Goal: Task Accomplishment & Management: Complete application form

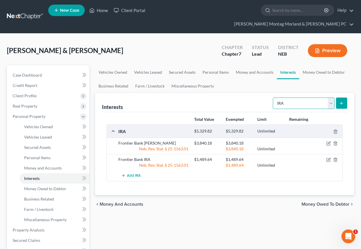
click at [330, 98] on select "Select Interest Type 401K Annuity Bond Education IRA Government Bond Government…" at bounding box center [304, 103] width 62 height 11
select select "whole_life_insurance"
click at [273, 98] on select "Select Interest Type 401K Annuity Bond Education IRA Government Bond Government…" at bounding box center [304, 103] width 62 height 11
click at [343, 98] on button "submit" at bounding box center [341, 103] width 11 height 11
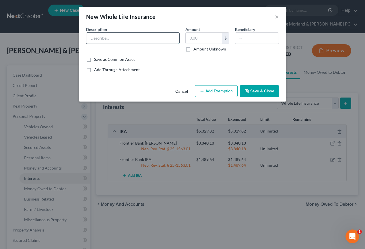
click at [129, 42] on input "text" at bounding box center [132, 38] width 93 height 11
type input "Lincoln Benefit"
click at [193, 51] on label "Amount Unknown" at bounding box center [209, 49] width 33 height 6
click at [196, 50] on input "Amount Unknown" at bounding box center [198, 48] width 4 height 4
checkbox input "true"
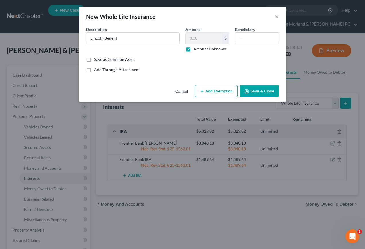
click at [220, 92] on button "Add Exemption" at bounding box center [216, 91] width 43 height 12
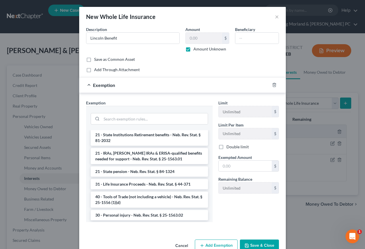
scroll to position [373, 0]
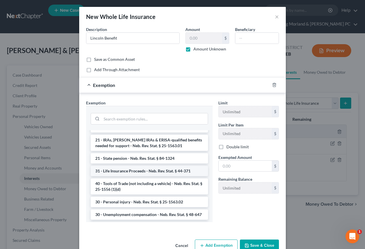
click at [141, 172] on li "31 - Life Insurance Proceeds - Neb. Rev. Stat. § 44-371" at bounding box center [149, 171] width 117 height 10
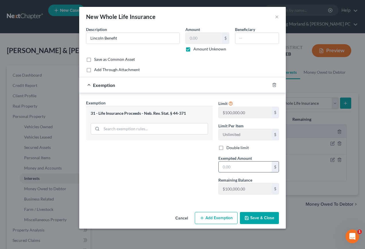
click at [242, 170] on input "text" at bounding box center [245, 167] width 53 height 11
type input "00.00"
click at [265, 219] on button "Save & Close" at bounding box center [259, 218] width 39 height 12
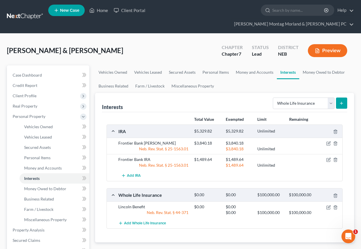
click at [312, 249] on span "Money Owed to Debtor" at bounding box center [325, 251] width 48 height 5
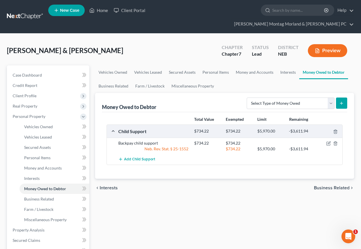
click at [108, 186] on span "Interests" at bounding box center [109, 188] width 18 height 5
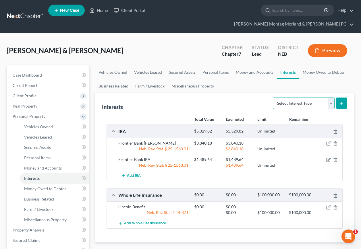
click at [331, 98] on select "Select Interest Type 401K Annuity Bond Education IRA Government Bond Government…" at bounding box center [304, 103] width 62 height 11
select select "stock"
click at [273, 98] on select "Select Interest Type 401K Annuity Bond Education IRA Government Bond Government…" at bounding box center [304, 103] width 62 height 11
click at [344, 101] on icon "submit" at bounding box center [341, 103] width 5 height 5
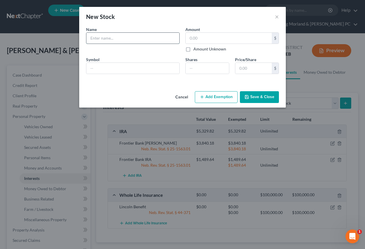
click at [117, 40] on input "text" at bounding box center [132, 38] width 93 height 11
type input "Tyson Foods"
type input "1"
type input "27"
click at [256, 70] on input "text" at bounding box center [253, 68] width 36 height 11
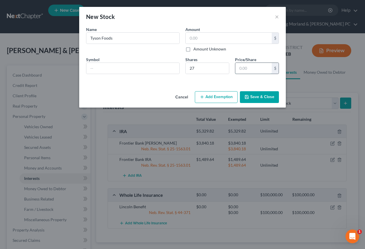
type input "135.00"
type input "5"
type input "1,512.00"
type input "56.00"
click at [215, 97] on button "Add Exemption" at bounding box center [216, 97] width 43 height 12
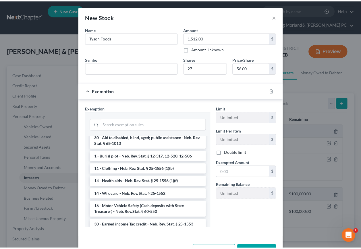
scroll to position [230, 0]
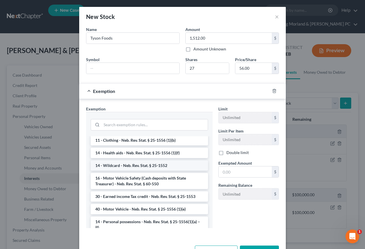
click at [110, 166] on li "14 - Wildcard - Neb. Rev. Stat. § 25-1552" at bounding box center [149, 165] width 117 height 10
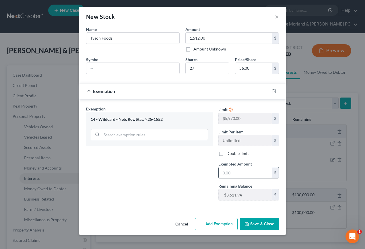
click at [249, 172] on input "text" at bounding box center [245, 172] width 53 height 11
type input "1,512.00"
click at [260, 222] on button "Save & Close" at bounding box center [259, 224] width 39 height 12
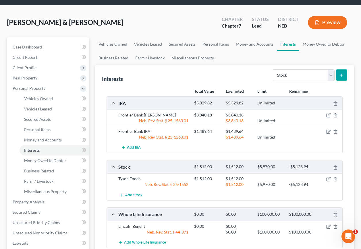
scroll to position [27, 0]
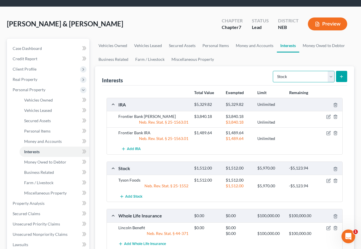
click at [330, 71] on select "Select Interest Type 401K Annuity Bond Education IRA Government Bond Government…" at bounding box center [304, 76] width 62 height 11
click at [39, 160] on span "Money Owed to Debtor" at bounding box center [45, 162] width 42 height 5
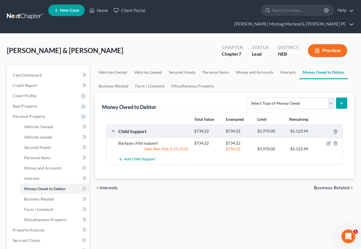
click at [331, 186] on span "Business Related" at bounding box center [332, 188] width 36 height 5
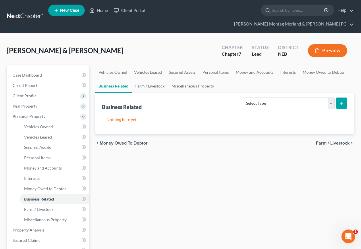
click at [334, 141] on span "Farm / Livestock" at bounding box center [333, 143] width 34 height 5
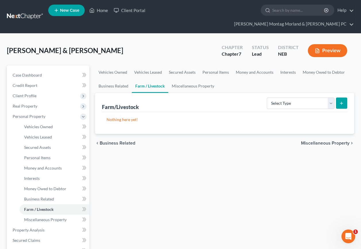
click at [323, 141] on span "Miscellaneous Property" at bounding box center [325, 143] width 49 height 5
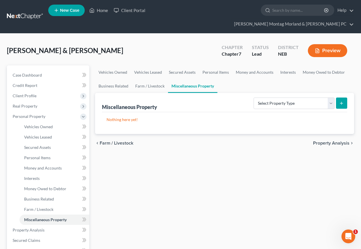
drag, startPoint x: 330, startPoint y: 134, endPoint x: 327, endPoint y: 145, distance: 11.4
click at [330, 141] on span "Property Analysis" at bounding box center [331, 143] width 36 height 5
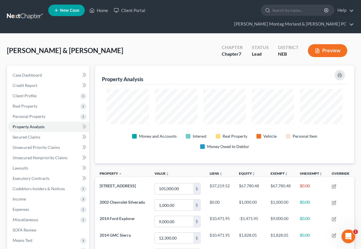
scroll to position [98, 259]
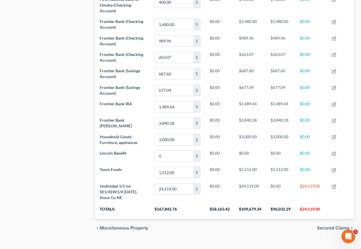
click at [325, 226] on span "Secured Claims" at bounding box center [333, 228] width 32 height 5
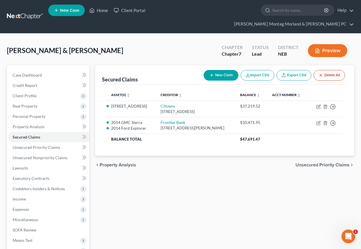
click at [315, 163] on span "Unsecured Priority Claims" at bounding box center [322, 165] width 54 height 5
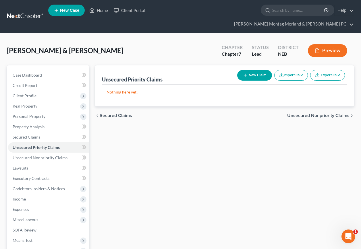
click at [304, 113] on span "Unsecured Nonpriority Claims" at bounding box center [318, 115] width 62 height 5
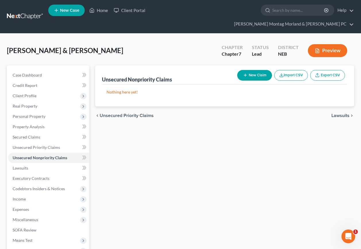
click at [142, 113] on span "Unsecured Priority Claims" at bounding box center [127, 115] width 54 height 5
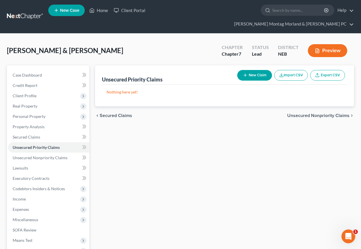
click at [322, 113] on span "Unsecured Nonpriority Claims" at bounding box center [318, 115] width 62 height 5
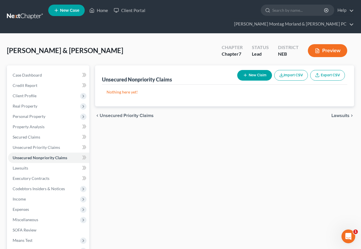
click at [337, 113] on span "Lawsuits" at bounding box center [340, 115] width 18 height 5
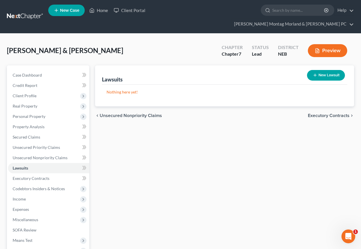
drag, startPoint x: 316, startPoint y: 104, endPoint x: 317, endPoint y: 110, distance: 5.9
click at [316, 113] on span "Executory Contracts" at bounding box center [329, 115] width 42 height 5
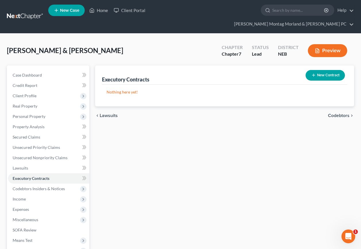
click at [333, 113] on span "Codebtors" at bounding box center [339, 115] width 22 height 5
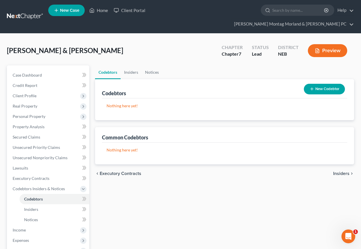
click at [342, 171] on span "Insiders" at bounding box center [341, 173] width 16 height 5
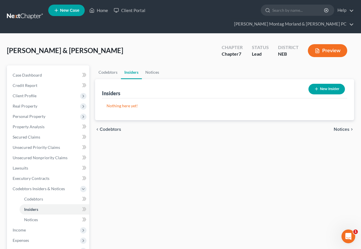
click at [339, 127] on span "Notices" at bounding box center [341, 129] width 16 height 5
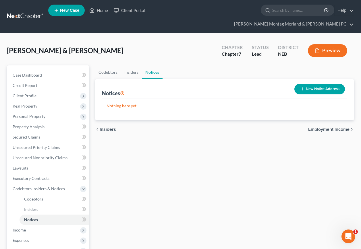
click at [311, 84] on button "New Notice Address" at bounding box center [319, 89] width 51 height 11
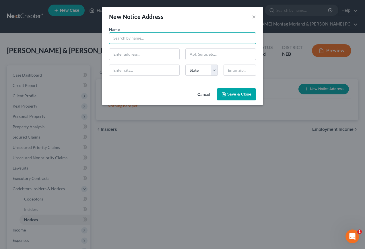
click at [146, 39] on input "text" at bounding box center [182, 37] width 147 height 11
type input "Madison County Attorney"
type input "P.O. Box 269"
type input "[GEOGRAPHIC_DATA]"
select select "30"
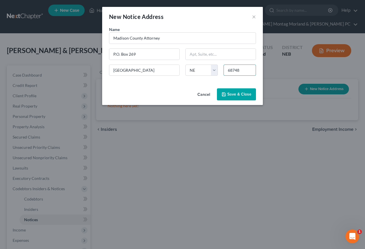
type input "68748"
drag, startPoint x: 228, startPoint y: 98, endPoint x: 215, endPoint y: 85, distance: 17.9
click at [228, 98] on button "Save & Close" at bounding box center [236, 94] width 39 height 12
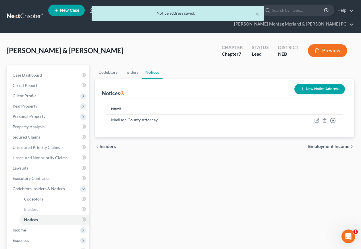
click at [312, 84] on button "New Notice Address" at bounding box center [319, 89] width 51 height 11
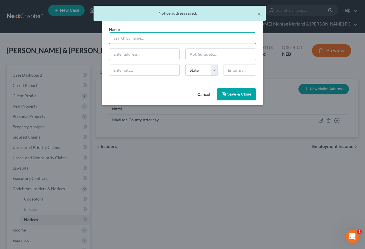
click at [153, 37] on input "text" at bounding box center [182, 37] width 147 height 11
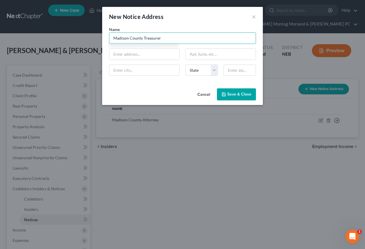
type input "Madison County Treasurer"
type input "P.O. Box 270"
type input "[GEOGRAPHIC_DATA]"
select select "30"
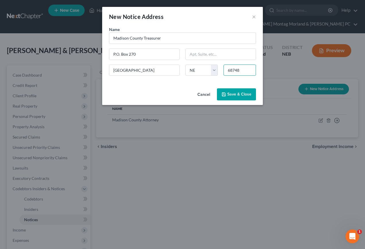
type input "68748"
click at [226, 96] on icon "button" at bounding box center [224, 94] width 5 height 5
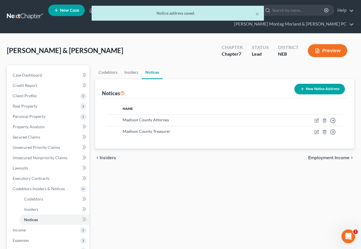
click at [326, 84] on button "New Notice Address" at bounding box center [319, 89] width 51 height 11
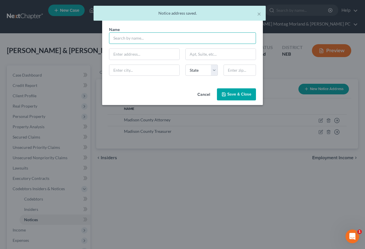
click at [154, 39] on input "text" at bounding box center [182, 37] width 147 height 11
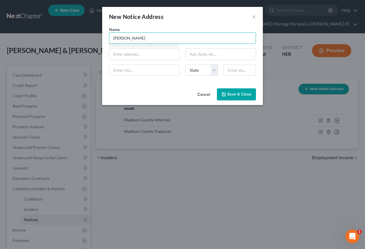
type input "[PERSON_NAME]"
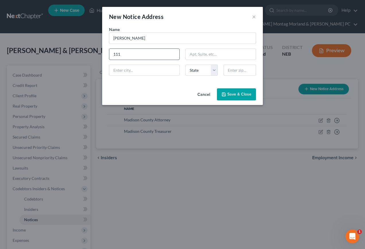
type input "[STREET_ADDRESS]"
type input "Suite 1148"
type input "[GEOGRAPHIC_DATA]"
select select "30"
type input "68102"
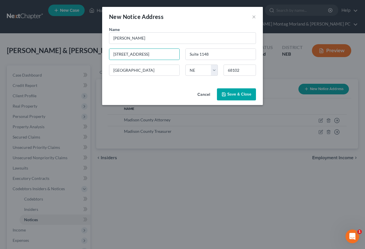
click at [231, 96] on span "Save & Close" at bounding box center [239, 94] width 24 height 5
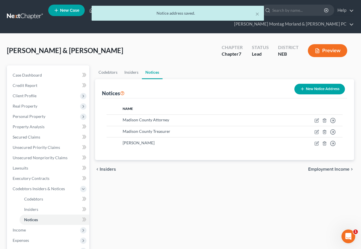
click at [321, 167] on span "Employment Income" at bounding box center [328, 169] width 41 height 5
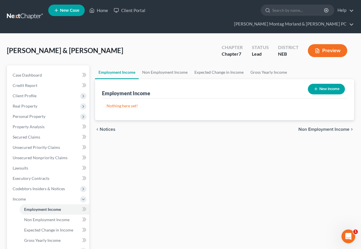
click at [321, 84] on button "New Income" at bounding box center [326, 89] width 37 height 11
select select "0"
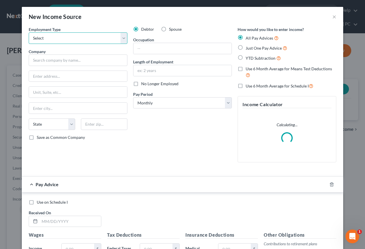
drag, startPoint x: 44, startPoint y: 35, endPoint x: 46, endPoint y: 44, distance: 8.8
click at [44, 36] on select "Select Full or [DEMOGRAPHIC_DATA] Employment Self Employment" at bounding box center [78, 37] width 99 height 11
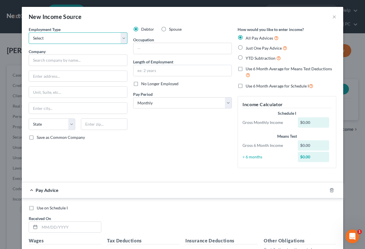
select select "0"
click at [29, 32] on select "Select Full or [DEMOGRAPHIC_DATA] Employment Self Employment" at bounding box center [78, 37] width 99 height 11
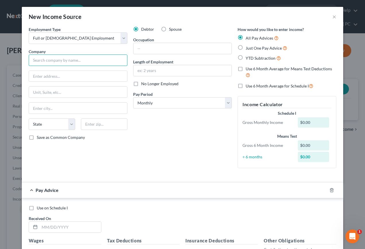
click at [48, 60] on input "text" at bounding box center [78, 60] width 99 height 11
type input "Tyson Foods"
click at [169, 29] on label "Spouse" at bounding box center [175, 29] width 13 height 6
click at [171, 29] on input "Spouse" at bounding box center [173, 28] width 4 height 4
radio input "true"
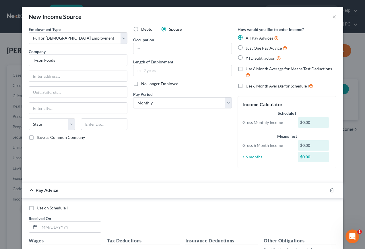
click at [141, 84] on label "No Longer Employed" at bounding box center [159, 84] width 37 height 6
click at [144, 84] on input "No Longer Employed" at bounding box center [146, 83] width 4 height 4
checkbox input "true"
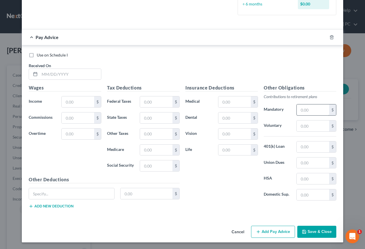
scroll to position [153, 0]
click at [311, 233] on button "Save & Close" at bounding box center [316, 232] width 39 height 12
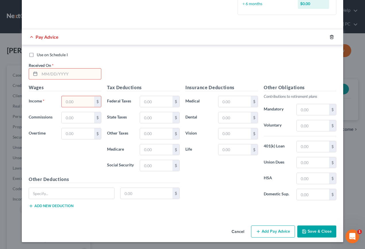
drag, startPoint x: 329, startPoint y: 38, endPoint x: 323, endPoint y: 43, distance: 8.6
click at [329, 38] on icon "button" at bounding box center [331, 37] width 5 height 5
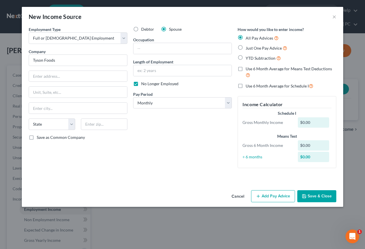
scroll to position [0, 0]
click at [323, 195] on button "Save & Close" at bounding box center [316, 196] width 39 height 12
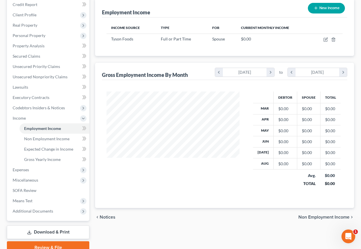
scroll to position [86, 0]
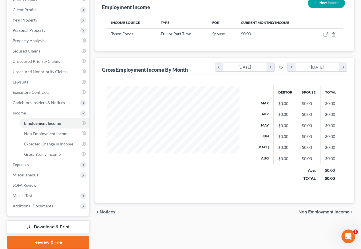
drag, startPoint x: 319, startPoint y: 202, endPoint x: 301, endPoint y: 199, distance: 17.9
click at [319, 210] on span "Non Employment Income" at bounding box center [323, 212] width 51 height 5
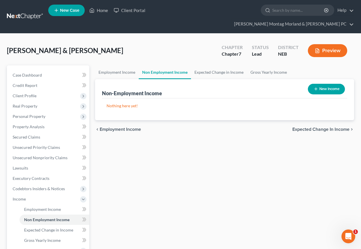
click at [331, 84] on button "New Income" at bounding box center [326, 89] width 37 height 11
select select "0"
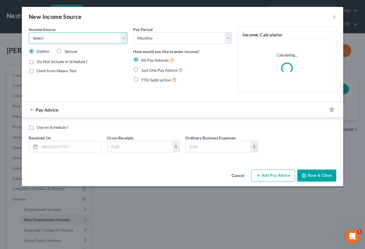
click at [51, 39] on select "Select Unemployment Disability (from employer) Pension Retirement Social Securi…" at bounding box center [78, 37] width 99 height 11
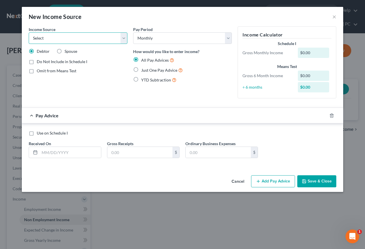
select select "4"
click at [29, 32] on select "Select Unemployment Disability (from employer) Pension Retirement Social Securi…" at bounding box center [78, 37] width 99 height 11
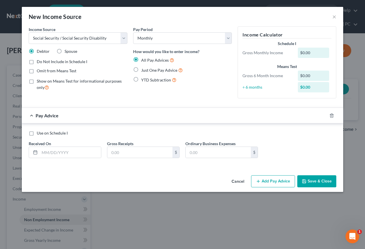
click at [237, 183] on button "Cancel" at bounding box center [238, 181] width 22 height 11
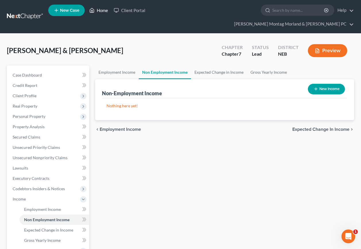
drag, startPoint x: 98, startPoint y: 12, endPoint x: 89, endPoint y: 14, distance: 9.3
click at [98, 12] on link "Home" at bounding box center [98, 10] width 24 height 10
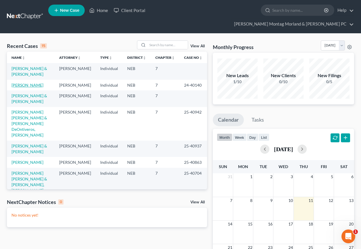
click at [25, 83] on link "[PERSON_NAME]" at bounding box center [27, 85] width 32 height 5
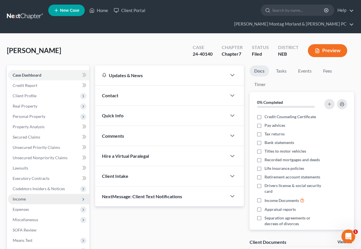
click at [25, 197] on span "Income" at bounding box center [19, 199] width 13 height 5
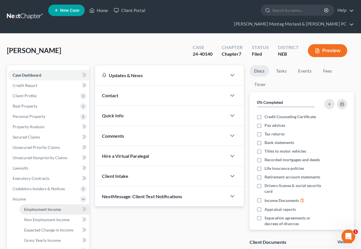
click at [35, 207] on span "Employment Income" at bounding box center [42, 209] width 37 height 5
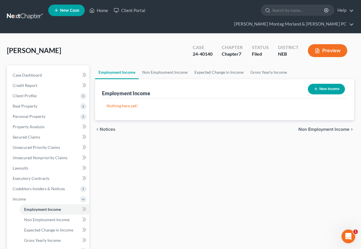
click at [338, 127] on span "Non Employment Income" at bounding box center [323, 129] width 51 height 5
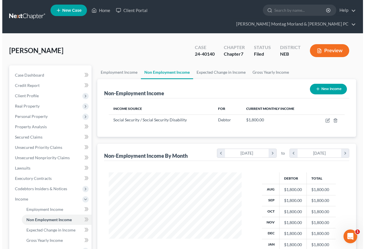
scroll to position [103, 144]
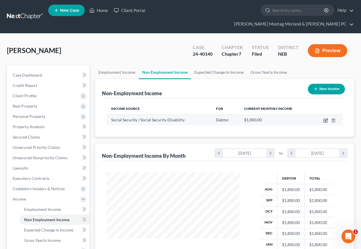
click at [324, 118] on icon "button" at bounding box center [325, 120] width 5 height 5
select select "4"
select select "0"
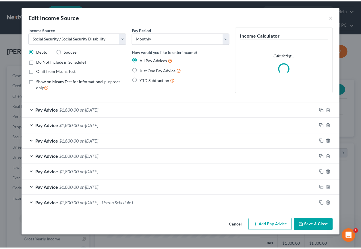
scroll to position [103, 146]
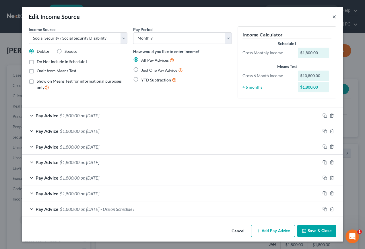
click at [335, 18] on button "×" at bounding box center [334, 16] width 4 height 7
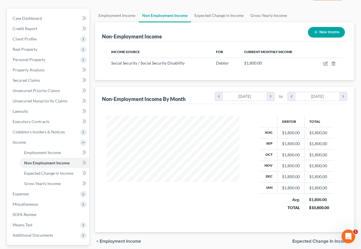
scroll to position [57, 0]
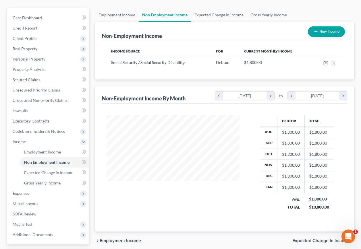
click at [107, 238] on span "Employment Income" at bounding box center [120, 240] width 41 height 5
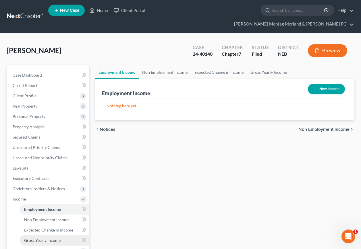
click at [39, 238] on span "Gross Yearly Income" at bounding box center [42, 240] width 36 height 5
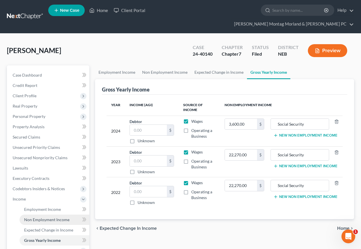
click at [39, 217] on span "Non Employment Income" at bounding box center [46, 219] width 45 height 5
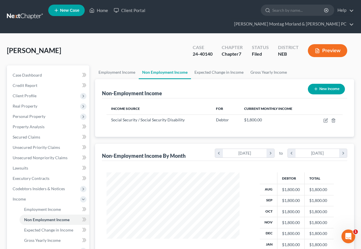
scroll to position [103, 144]
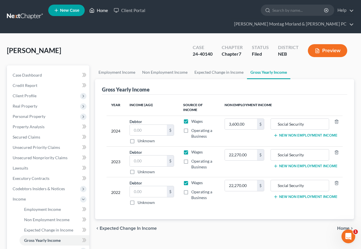
drag, startPoint x: 102, startPoint y: 11, endPoint x: 99, endPoint y: 16, distance: 5.6
click at [102, 11] on link "Home" at bounding box center [98, 10] width 24 height 10
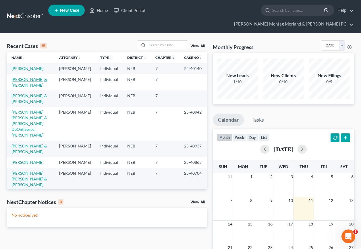
click at [30, 77] on link "[PERSON_NAME] & [PERSON_NAME]" at bounding box center [29, 82] width 36 height 11
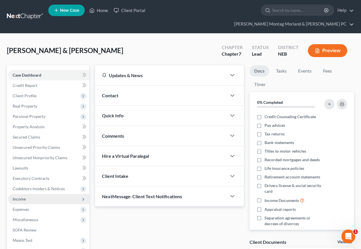
click at [19, 197] on span "Income" at bounding box center [19, 199] width 13 height 5
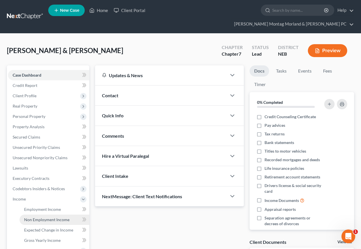
click at [48, 217] on span "Non Employment Income" at bounding box center [46, 219] width 45 height 5
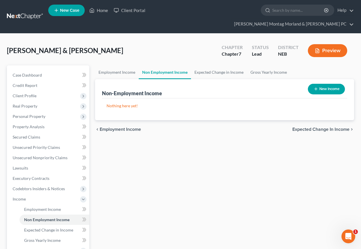
click at [324, 84] on button "New Income" at bounding box center [326, 89] width 37 height 11
select select "0"
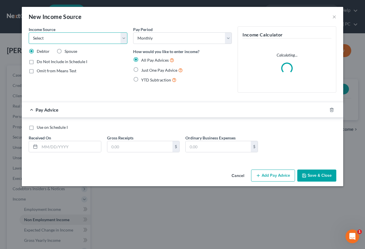
click at [59, 39] on select "Select Unemployment Disability (from employer) Pension Retirement Social Securi…" at bounding box center [78, 37] width 99 height 11
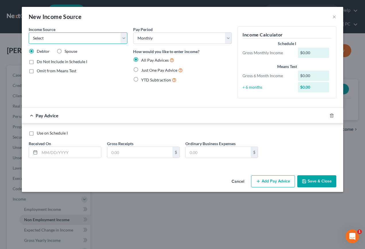
select select "4"
click at [29, 32] on select "Select Unemployment Disability (from employer) Pension Retirement Social Securi…" at bounding box center [78, 37] width 99 height 11
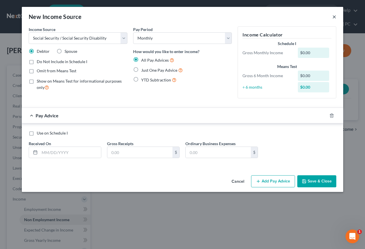
drag, startPoint x: 336, startPoint y: 18, endPoint x: 266, endPoint y: 29, distance: 70.5
click at [336, 18] on button "×" at bounding box center [334, 16] width 4 height 7
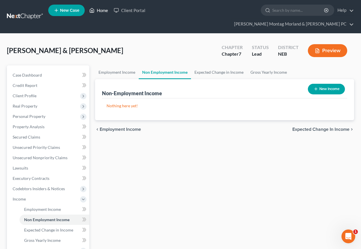
click at [98, 12] on link "Home" at bounding box center [98, 10] width 24 height 10
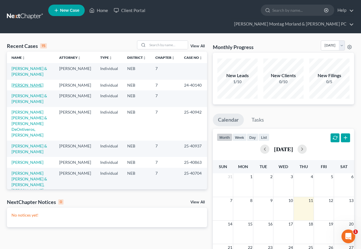
click at [21, 83] on link "[PERSON_NAME]" at bounding box center [27, 85] width 32 height 5
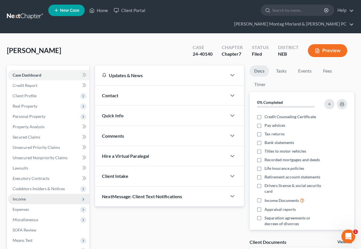
click at [20, 197] on span "Income" at bounding box center [19, 199] width 13 height 5
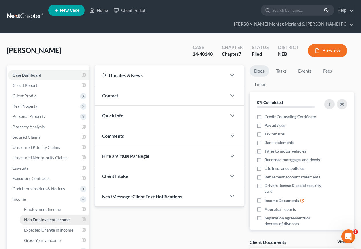
click at [40, 217] on span "Non Employment Income" at bounding box center [46, 219] width 45 height 5
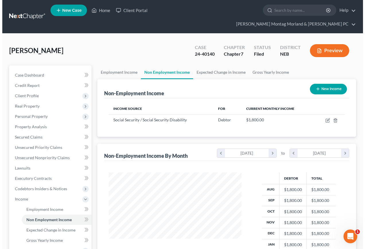
scroll to position [103, 144]
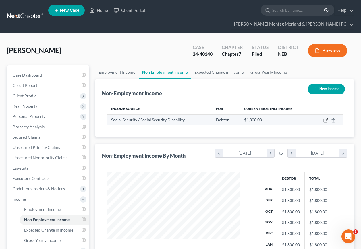
click at [325, 119] on icon "button" at bounding box center [324, 120] width 3 height 3
select select "4"
select select "0"
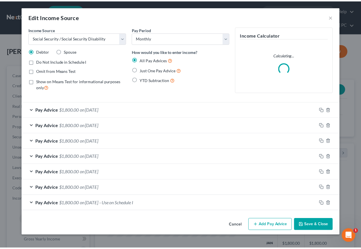
scroll to position [103, 146]
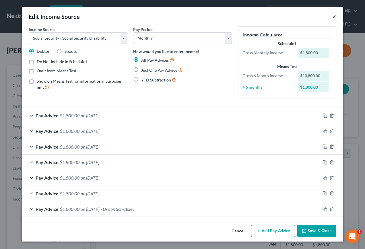
drag, startPoint x: 334, startPoint y: 18, endPoint x: 126, endPoint y: 25, distance: 207.9
click at [334, 19] on button "×" at bounding box center [334, 16] width 4 height 7
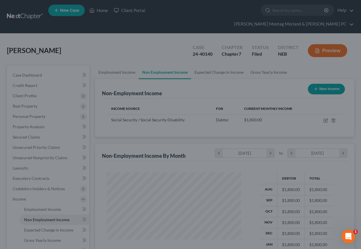
scroll to position [286899, 286858]
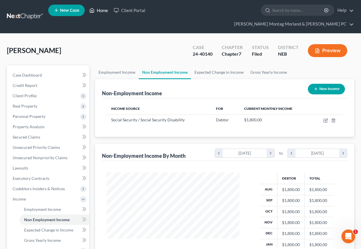
drag, startPoint x: 100, startPoint y: 12, endPoint x: 79, endPoint y: 17, distance: 21.7
click at [100, 12] on link "Home" at bounding box center [98, 10] width 24 height 10
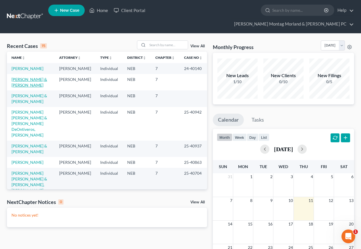
click at [23, 77] on link "[PERSON_NAME] & [PERSON_NAME]" at bounding box center [29, 82] width 36 height 11
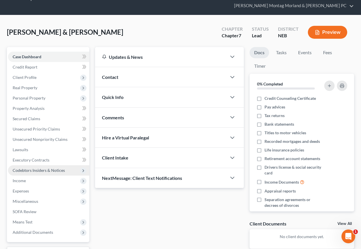
scroll to position [29, 0]
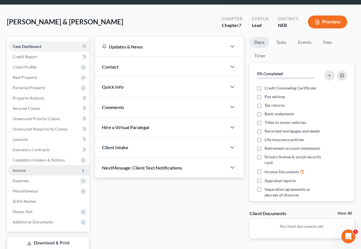
click at [23, 168] on span "Income" at bounding box center [19, 170] width 13 height 5
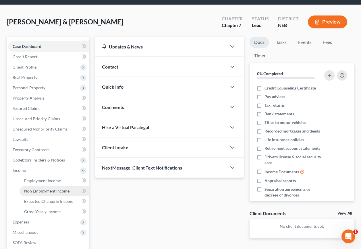
drag, startPoint x: 42, startPoint y: 180, endPoint x: 196, endPoint y: 114, distance: 168.2
click at [42, 189] on span "Non Employment Income" at bounding box center [46, 191] width 45 height 5
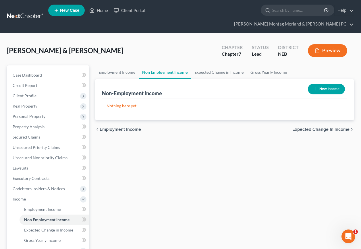
click at [320, 84] on button "New Income" at bounding box center [326, 89] width 37 height 11
select select "0"
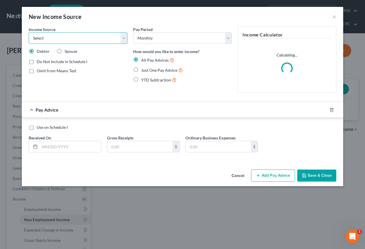
click at [65, 39] on select "Select Unemployment Disability (from employer) Pension Retirement Social Securi…" at bounding box center [78, 37] width 99 height 11
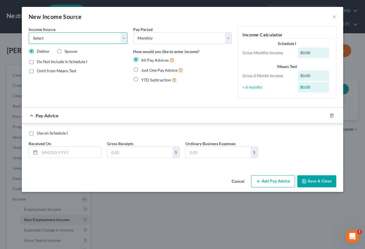
select select "4"
click at [29, 32] on select "Select Unemployment Disability (from employer) Pension Retirement Social Securi…" at bounding box center [78, 37] width 99 height 11
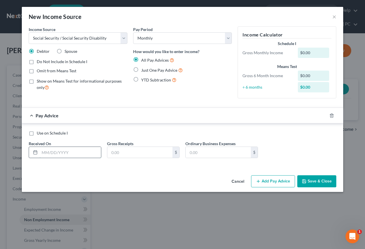
click at [81, 153] on input "text" at bounding box center [70, 152] width 61 height 11
type input "[DATE]"
type input "1,623.00"
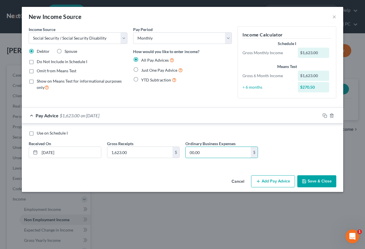
type input "00.00"
click at [273, 182] on button "Add Pay Advice" at bounding box center [273, 181] width 44 height 12
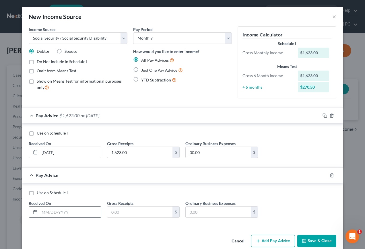
click at [45, 214] on input "text" at bounding box center [70, 212] width 61 height 11
type input "[DATE]"
type input "1,623.00"
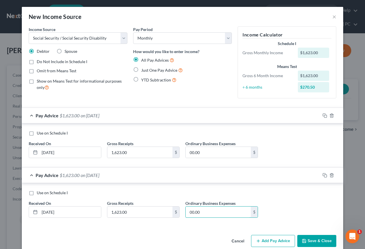
type input "00.00"
click at [271, 239] on button "Add Pay Advice" at bounding box center [273, 241] width 44 height 12
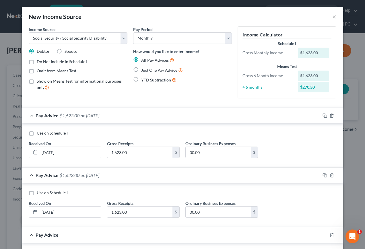
scroll to position [57, 0]
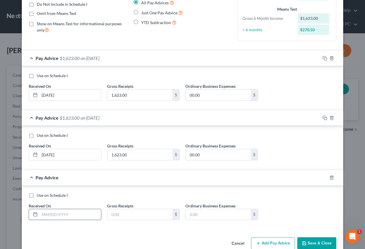
click at [55, 218] on input "text" at bounding box center [70, 214] width 61 height 11
type input "[DATE]"
type input "1,623.00"
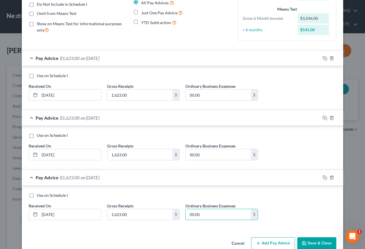
type input "00.00"
click at [281, 245] on button "Add Pay Advice" at bounding box center [273, 243] width 44 height 12
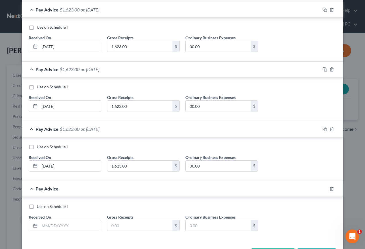
scroll to position [115, 0]
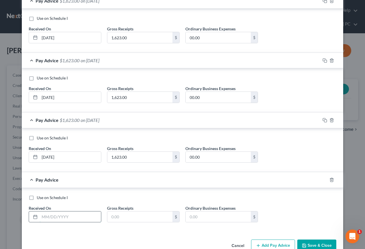
click at [75, 220] on input "text" at bounding box center [70, 217] width 61 height 11
type input "[DATE]"
type input "1,623.00"
type input "00.00"
click at [268, 246] on button "Add Pay Advice" at bounding box center [273, 246] width 44 height 12
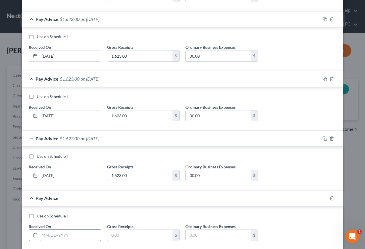
scroll to position [172, 0]
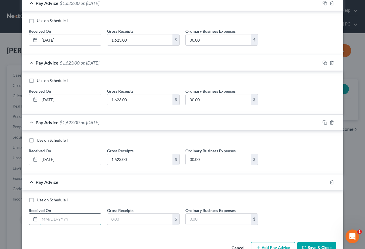
click at [50, 219] on input "text" at bounding box center [70, 219] width 61 height 11
type input "[DATE]"
type input "1,623.00"
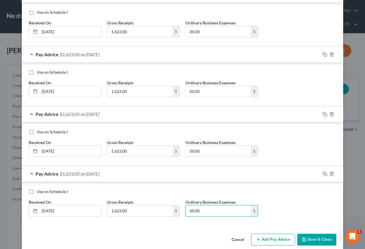
scroll to position [189, 0]
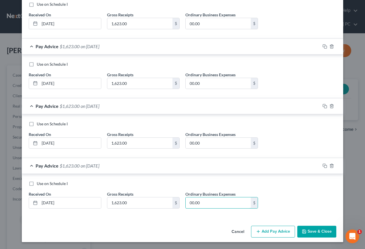
type input "00.00"
click at [267, 233] on button "Add Pay Advice" at bounding box center [273, 232] width 44 height 12
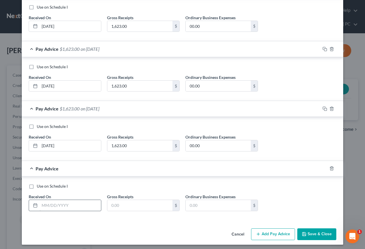
scroll to position [246, 0]
click at [67, 205] on input "text" at bounding box center [70, 205] width 61 height 11
type input "[DATE]"
type input "1,623.00"
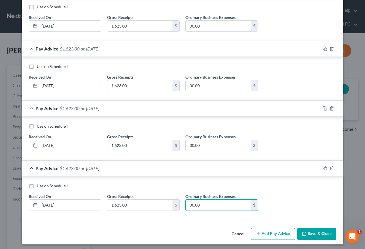
type input "00.00"
click at [277, 237] on button "Add Pay Advice" at bounding box center [273, 234] width 44 height 12
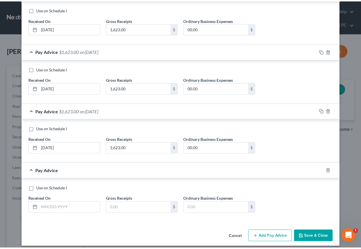
scroll to position [303, 0]
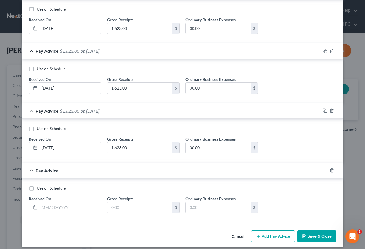
click at [37, 189] on label "Use on Schedule I" at bounding box center [52, 188] width 31 height 6
click at [39, 189] on input "Use on Schedule I" at bounding box center [41, 187] width 4 height 4
checkbox input "true"
click at [61, 209] on input "text" at bounding box center [70, 207] width 61 height 11
type input "[DATE]"
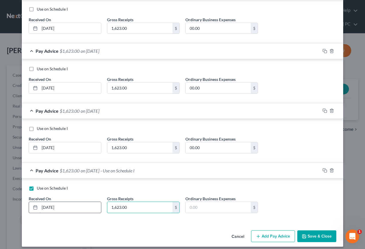
type input "1,623.00"
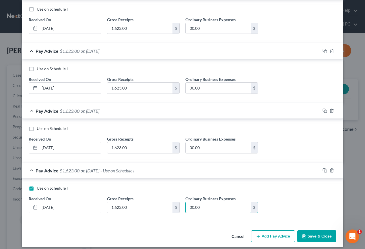
type input "00.00"
click at [325, 237] on button "Save & Close" at bounding box center [316, 236] width 39 height 12
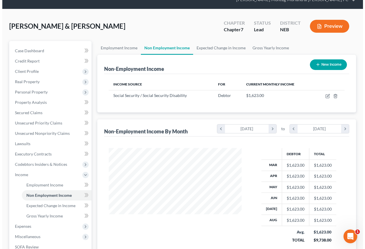
scroll to position [57, 0]
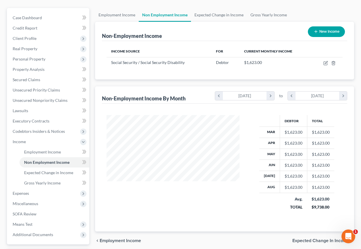
click at [323, 26] on button "New Income" at bounding box center [326, 31] width 37 height 11
select select "0"
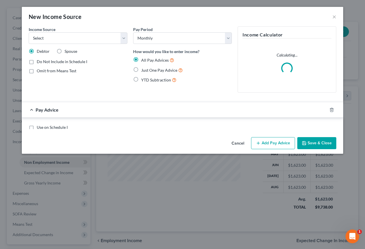
scroll to position [103, 146]
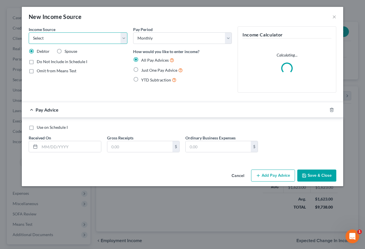
click at [47, 37] on select "Select Unemployment Disability (from employer) Pension Retirement Social Securi…" at bounding box center [78, 37] width 99 height 11
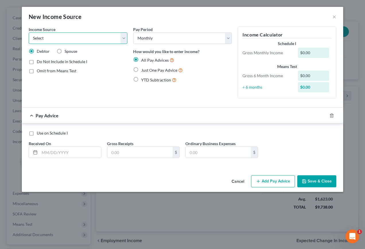
select select "4"
click at [29, 32] on select "Select Unemployment Disability (from employer) Pension Retirement Social Securi…" at bounding box center [78, 37] width 99 height 11
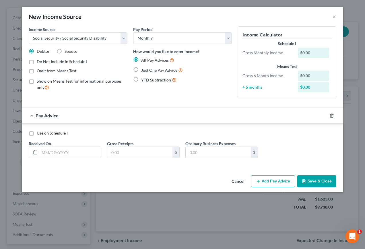
click at [65, 52] on label "Spouse" at bounding box center [71, 52] width 13 height 6
click at [67, 52] on input "Spouse" at bounding box center [69, 51] width 4 height 4
radio input "true"
click at [77, 155] on input "text" at bounding box center [70, 152] width 61 height 11
type input "[DATE]"
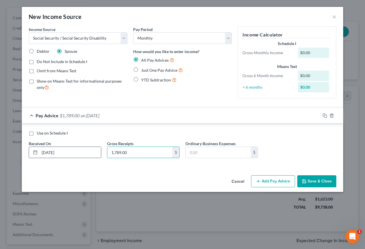
type input "1,789.00"
type input "00.00"
click at [269, 183] on button "Add Pay Advice" at bounding box center [273, 181] width 44 height 12
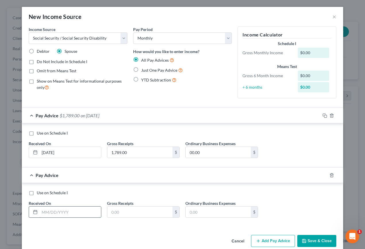
click at [57, 214] on input "text" at bounding box center [70, 212] width 61 height 11
type input "[DATE]"
type input "1,789.00"
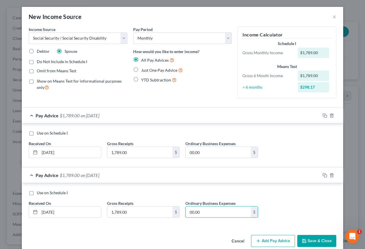
type input "00.00"
click at [273, 243] on button "Add Pay Advice" at bounding box center [273, 241] width 44 height 12
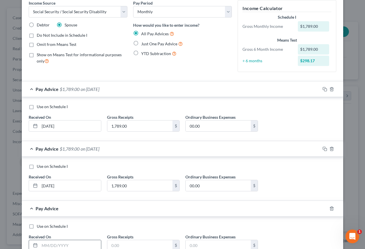
scroll to position [57, 0]
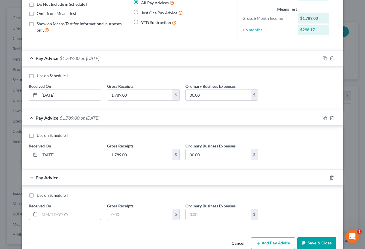
click at [52, 214] on input "text" at bounding box center [70, 214] width 61 height 11
type input "[DATE]"
type input "1,789.00"
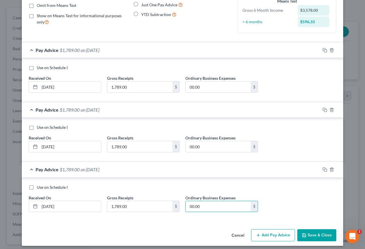
scroll to position [69, 0]
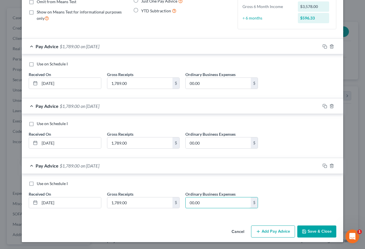
type input "00.00"
click at [271, 232] on button "Add Pay Advice" at bounding box center [273, 232] width 44 height 12
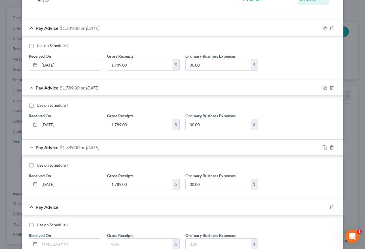
scroll to position [127, 0]
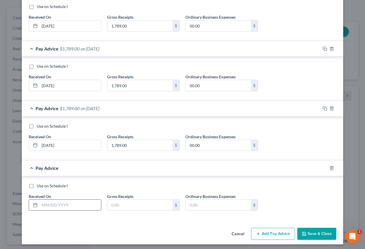
click at [49, 206] on input "text" at bounding box center [70, 205] width 61 height 11
type input "[DATE]"
type input "1,789.00"
type input "00.00"
click at [274, 234] on button "Add Pay Advice" at bounding box center [273, 234] width 44 height 12
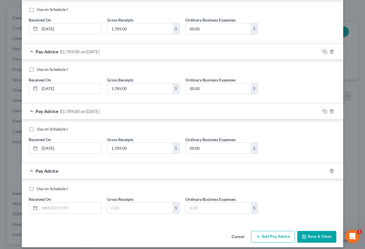
scroll to position [184, 0]
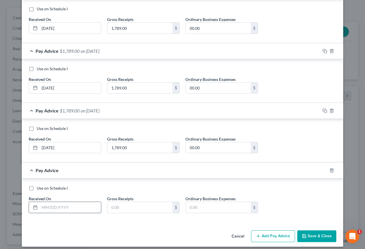
click at [63, 209] on input "text" at bounding box center [70, 207] width 61 height 11
type input "[DATE]"
type input "1,789.00"
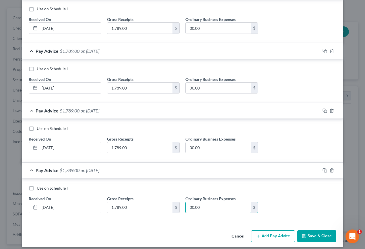
type input "00.00"
click at [272, 235] on button "Add Pay Advice" at bounding box center [273, 236] width 44 height 12
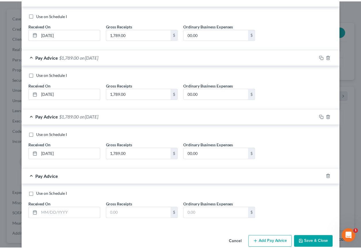
scroll to position [241, 0]
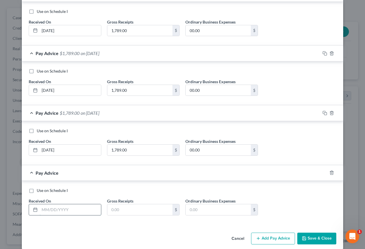
click at [52, 212] on input "text" at bounding box center [70, 209] width 61 height 11
type input "[DATE]"
click at [37, 190] on label "Use on Schedule I" at bounding box center [52, 191] width 31 height 6
click at [39, 190] on input "Use on Schedule I" at bounding box center [41, 190] width 4 height 4
checkbox input "true"
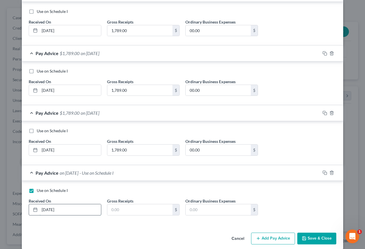
click at [68, 211] on input "[DATE]" at bounding box center [70, 209] width 61 height 11
type input "[DATE]"
type input "1,789.00"
type input "00.00"
click at [311, 240] on button "Save & Close" at bounding box center [316, 239] width 39 height 12
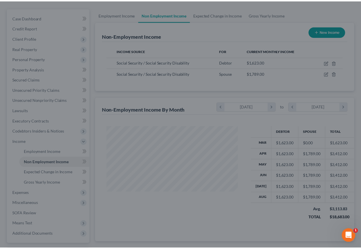
scroll to position [286899, 286858]
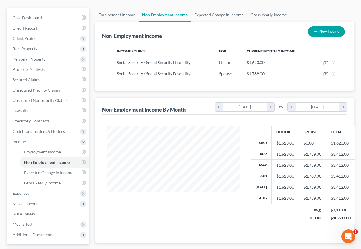
click at [312, 249] on span "Expected Change in Income" at bounding box center [320, 252] width 57 height 5
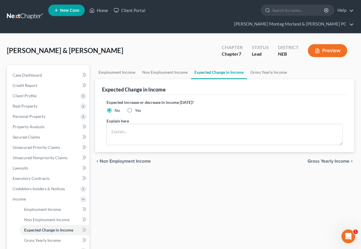
click at [323, 159] on span "Gross Yearly Income" at bounding box center [328, 161] width 42 height 5
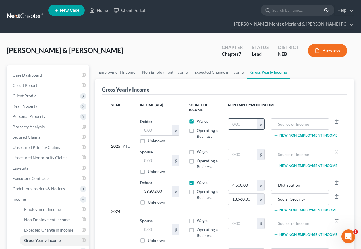
click at [251, 119] on input "text" at bounding box center [242, 124] width 29 height 11
type input "14,607.00"
type input "s"
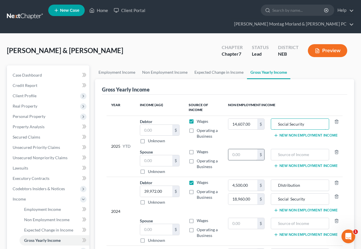
type input "Social Security"
click at [251, 149] on input "text" at bounding box center [242, 154] width 29 height 11
type input "10,734.00"
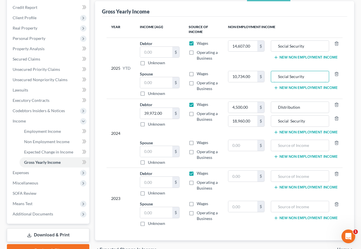
scroll to position [99, 0]
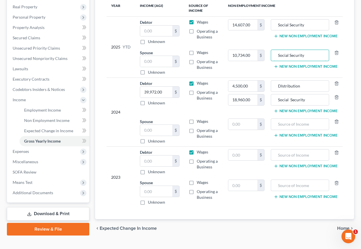
type input "Social Security"
click at [347, 226] on span "Home" at bounding box center [343, 228] width 12 height 5
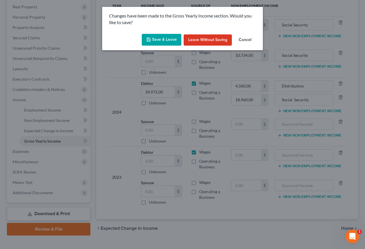
click at [164, 41] on button "Save & Leave" at bounding box center [162, 40] width 40 height 12
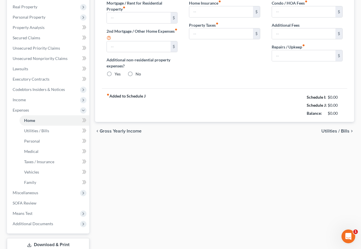
type input "468.91"
type input "0.00"
radio input "true"
type input "0.00"
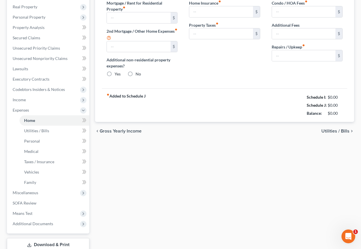
type input "0.00"
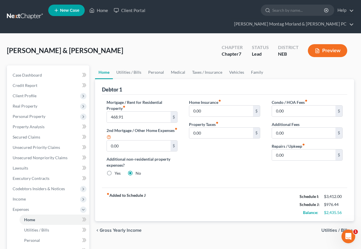
click at [326, 228] on span "Utilities / Bills" at bounding box center [335, 230] width 28 height 5
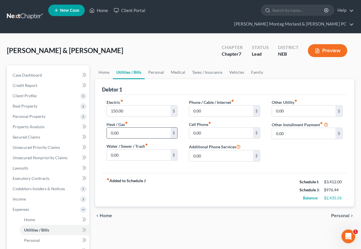
click at [119, 128] on input "0.00" at bounding box center [138, 133] width 63 height 11
type input "158.00"
click at [121, 150] on input "0.00" at bounding box center [138, 155] width 63 height 11
type input "25.00"
click at [203, 106] on input "0.00" at bounding box center [220, 111] width 63 height 11
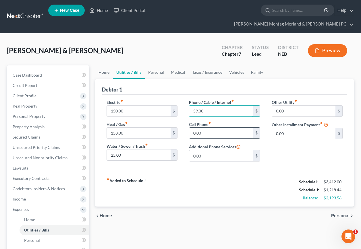
type input "59.00"
type input "165.00"
click at [338, 214] on span "Personal" at bounding box center [340, 216] width 18 height 5
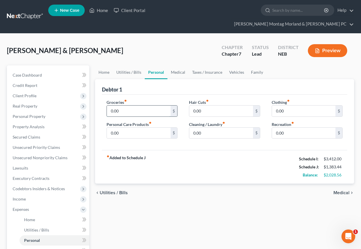
click at [123, 106] on input "0.00" at bounding box center [138, 111] width 63 height 11
type input "400.00"
click at [123, 128] on input "0.00" at bounding box center [138, 133] width 63 height 11
type input "75.00"
click at [285, 106] on input "0.00" at bounding box center [303, 111] width 63 height 11
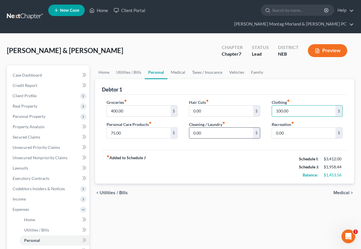
type input "100.00"
drag, startPoint x: 201, startPoint y: 121, endPoint x: 205, endPoint y: 117, distance: 5.9
click at [201, 128] on input "0.00" at bounding box center [220, 133] width 63 height 11
type input "50.00"
click at [208, 106] on input "0.00" at bounding box center [220, 111] width 63 height 11
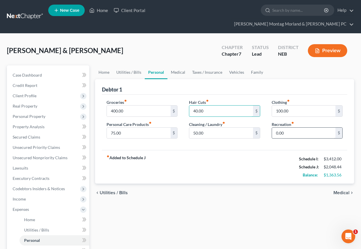
type input "40.00"
click at [288, 128] on input "0.00" at bounding box center [303, 133] width 63 height 11
type input "75.00"
click at [343, 191] on span "Medical" at bounding box center [341, 193] width 16 height 5
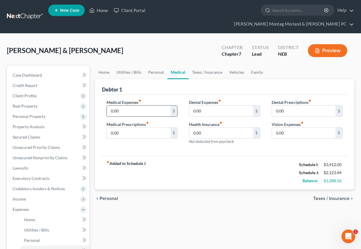
click at [122, 106] on input "0.00" at bounding box center [138, 111] width 63 height 11
type input "250.00"
click at [210, 106] on input "0.00" at bounding box center [220, 111] width 63 height 11
type input "20.00"
click at [202, 128] on input "0.00" at bounding box center [220, 133] width 63 height 11
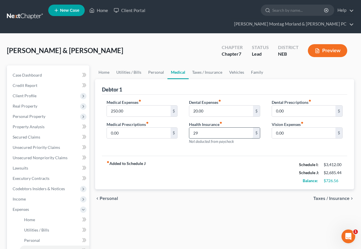
type input "2"
click at [123, 128] on input "0.00" at bounding box center [138, 133] width 63 height 11
click at [207, 128] on input "292.00" at bounding box center [220, 133] width 63 height 11
type input "405.00"
click at [342, 196] on span "Taxes / Insurance" at bounding box center [331, 198] width 36 height 5
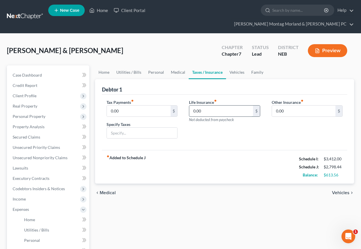
click at [205, 106] on input "0.00" at bounding box center [220, 111] width 63 height 11
type input "3"
type input "130.00"
click at [341, 191] on span "Vehicles" at bounding box center [341, 193] width 18 height 5
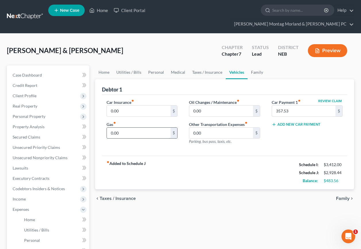
click at [119, 128] on input "0.00" at bounding box center [138, 133] width 63 height 11
type input "200.00"
click at [119, 106] on input "0.00" at bounding box center [138, 111] width 63 height 11
type input "179.00"
click at [201, 106] on input "0.00" at bounding box center [220, 111] width 63 height 11
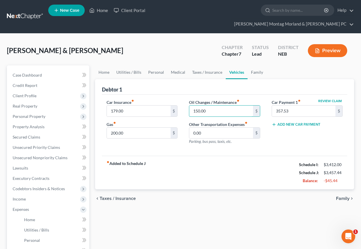
type input "150.00"
click at [343, 196] on span "Family" at bounding box center [342, 198] width 13 height 5
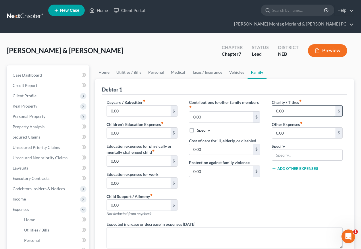
click at [285, 106] on input "0.00" at bounding box center [303, 111] width 63 height 11
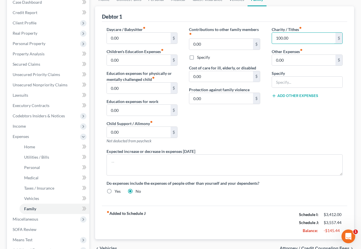
scroll to position [86, 0]
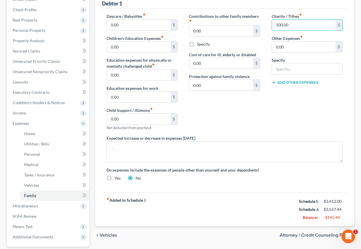
type input "100.00"
click at [105, 233] on span "Vehicles" at bounding box center [109, 235] width 18 height 5
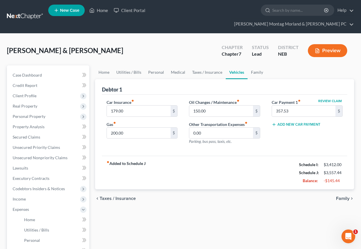
click at [343, 195] on div "chevron_left Taxes / Insurance Family chevron_right" at bounding box center [224, 198] width 259 height 18
click at [343, 196] on span "Family" at bounding box center [342, 198] width 13 height 5
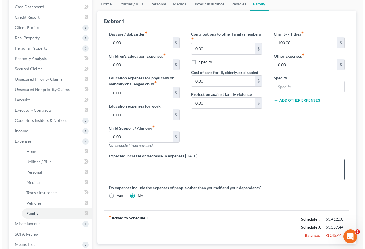
scroll to position [86, 0]
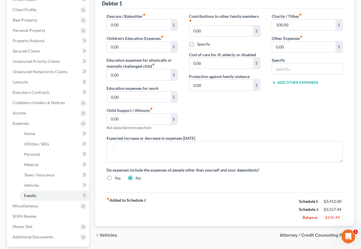
click at [319, 233] on span "Attorney / Credit Counseling Fees" at bounding box center [315, 235] width 70 height 5
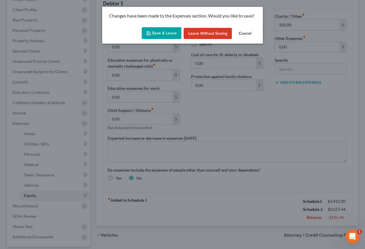
drag, startPoint x: 158, startPoint y: 32, endPoint x: 151, endPoint y: 42, distance: 13.1
click at [159, 32] on button "Save & Leave" at bounding box center [162, 33] width 40 height 12
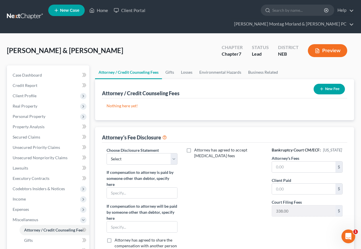
click at [332, 84] on button "New Fee" at bounding box center [328, 89] width 31 height 11
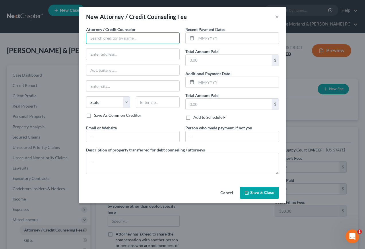
drag, startPoint x: 138, startPoint y: 41, endPoint x: 143, endPoint y: 41, distance: 4.3
click at [139, 40] on input "text" at bounding box center [133, 37] width 94 height 11
type input "[PERSON_NAME] Montag Morland & [PERSON_NAME] PC"
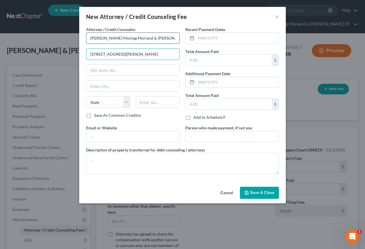
type input "[STREET_ADDRESS][PERSON_NAME]"
type input "P.O. Box 33"
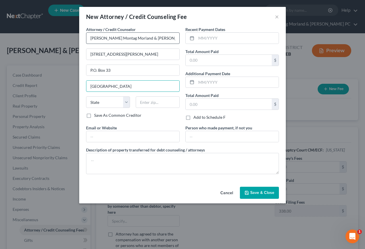
type input "[GEOGRAPHIC_DATA]"
select select "30"
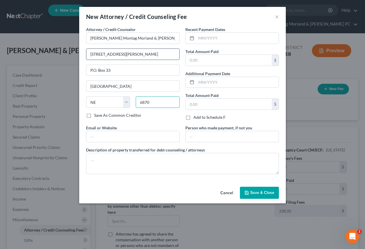
type input "6870"
drag, startPoint x: 133, startPoint y: 55, endPoint x: 76, endPoint y: 54, distance: 56.8
click at [76, 54] on div "New Attorney / Credit Counseling Fee × Attorney / Credit Counselor * [PERSON_NA…" at bounding box center [182, 124] width 365 height 249
type input "[STREET_ADDRESS]"
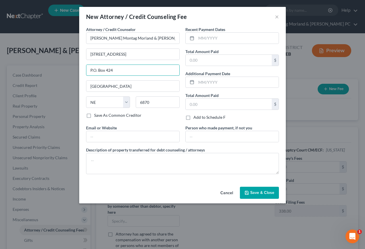
type input "P.O. Box 424"
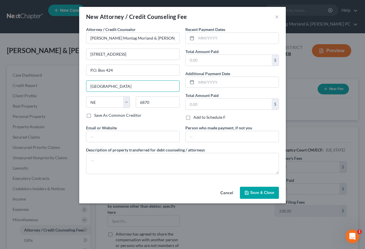
type input "[GEOGRAPHIC_DATA]"
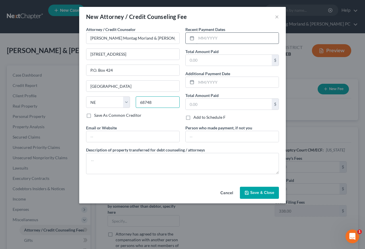
type input "68748"
click at [227, 38] on input "text" at bounding box center [237, 38] width 82 height 11
type input "7-2025"
click at [207, 61] on input "text" at bounding box center [229, 60] width 86 height 11
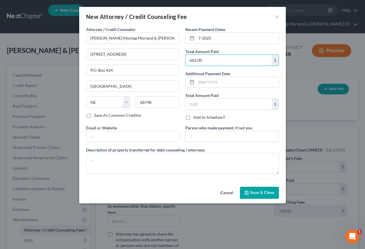
type input "662.00"
drag, startPoint x: 254, startPoint y: 192, endPoint x: 246, endPoint y: 175, distance: 18.7
click at [254, 191] on span "Save & Close" at bounding box center [262, 192] width 24 height 5
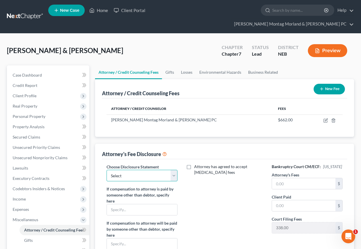
drag, startPoint x: 128, startPoint y: 162, endPoint x: 125, endPoint y: 171, distance: 10.3
click at [129, 170] on select "Select Attorney Fee Disclosure Statement" at bounding box center [141, 175] width 71 height 11
select select "0"
click at [106, 170] on select "Select Attorney Fee Disclosure Statement" at bounding box center [141, 175] width 71 height 11
click at [306, 178] on input "text" at bounding box center [303, 183] width 63 height 11
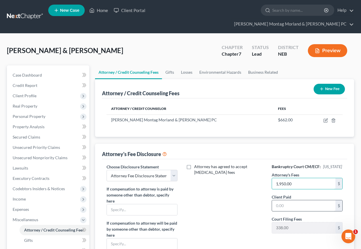
type input "1,950.00"
click at [299, 200] on input "text" at bounding box center [303, 205] width 63 height 11
type input "1,000.00"
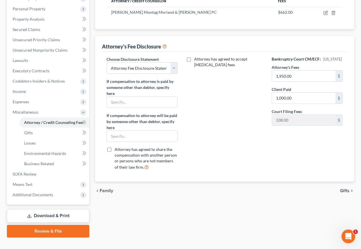
click at [346, 189] on span "Gifts" at bounding box center [344, 191] width 9 height 5
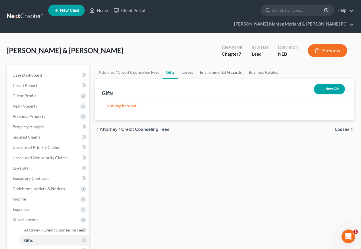
click at [342, 127] on span "Losses" at bounding box center [342, 129] width 14 height 5
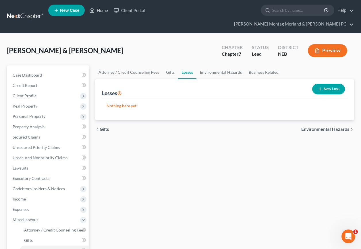
click at [342, 127] on span "Environmental Hazards" at bounding box center [325, 129] width 48 height 5
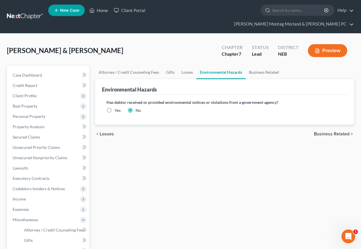
click at [340, 132] on span "Business Related" at bounding box center [332, 134] width 36 height 5
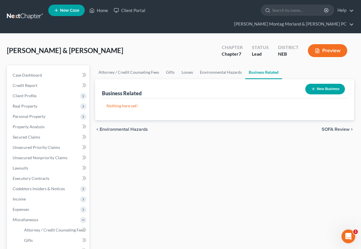
click at [340, 127] on span "SOFA Review" at bounding box center [335, 129] width 28 height 5
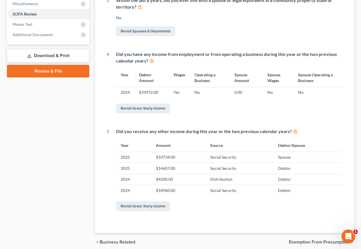
scroll to position [230, 0]
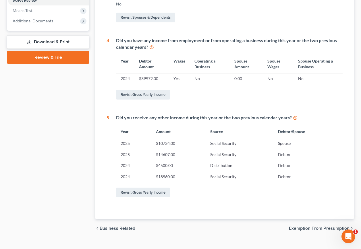
click at [302, 226] on span "Exemption from Presumption" at bounding box center [319, 228] width 61 height 5
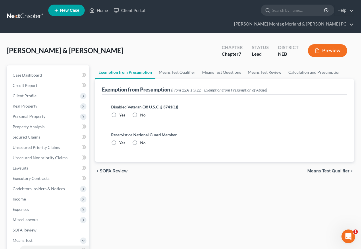
drag, startPoint x: 135, startPoint y: 104, endPoint x: 136, endPoint y: 127, distance: 22.7
click at [140, 112] on label "No" at bounding box center [142, 115] width 5 height 6
drag, startPoint x: 136, startPoint y: 127, endPoint x: 135, endPoint y: 134, distance: 7.6
click at [140, 112] on label "No" at bounding box center [142, 115] width 5 height 6
click at [142, 112] on input "No" at bounding box center [144, 114] width 4 height 4
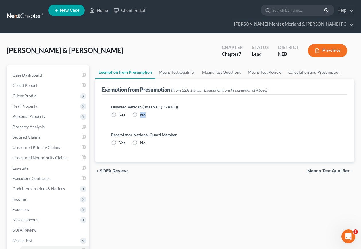
radio input "true"
drag, startPoint x: 134, startPoint y: 132, endPoint x: 188, endPoint y: 146, distance: 55.8
click at [140, 140] on label "No" at bounding box center [142, 143] width 5 height 6
click at [142, 140] on input "No" at bounding box center [144, 142] width 4 height 4
radio input "true"
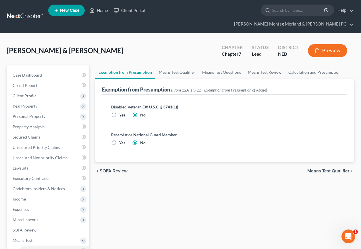
click at [336, 169] on span "Means Test Qualifier" at bounding box center [328, 171] width 42 height 5
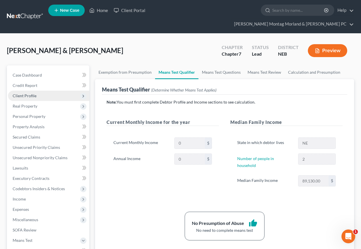
drag, startPoint x: 30, startPoint y: 86, endPoint x: 36, endPoint y: 88, distance: 6.1
click at [30, 93] on span "Client Profile" at bounding box center [25, 95] width 24 height 5
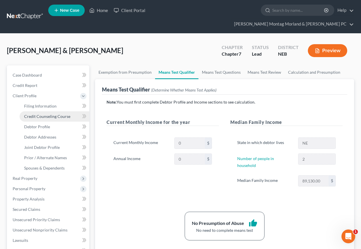
click at [48, 114] on span "Credit Counseling Course" at bounding box center [47, 116] width 46 height 5
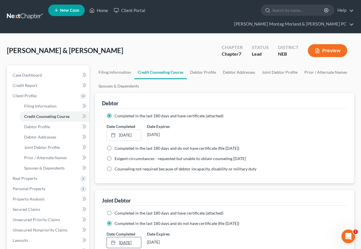
click at [111, 241] on icon at bounding box center [113, 243] width 5 height 5
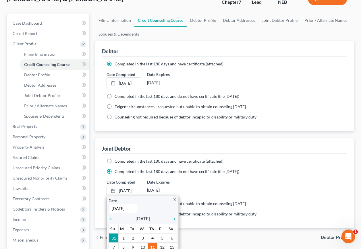
scroll to position [57, 0]
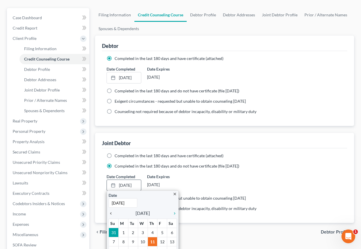
click at [112, 211] on icon "chevron_left" at bounding box center [111, 213] width 7 height 5
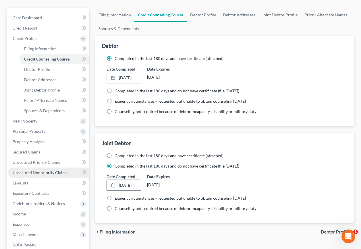
drag, startPoint x: 27, startPoint y: 163, endPoint x: 50, endPoint y: 161, distance: 22.5
click at [27, 170] on span "Unsecured Nonpriority Claims" at bounding box center [40, 172] width 55 height 5
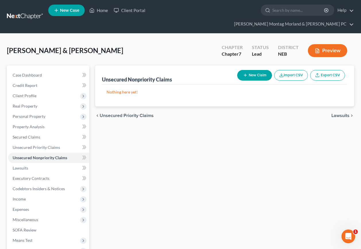
click at [256, 70] on button "New Claim" at bounding box center [254, 75] width 35 height 11
select select "2"
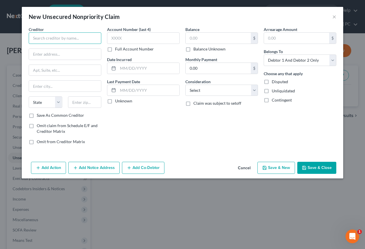
click at [83, 36] on input "text" at bounding box center [65, 37] width 73 height 11
type input "F"
click at [336, 16] on button "×" at bounding box center [334, 16] width 4 height 7
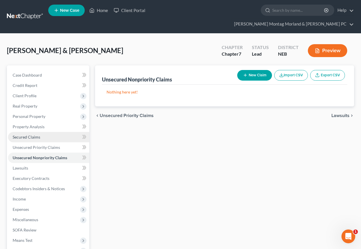
drag, startPoint x: 28, startPoint y: 126, endPoint x: 43, endPoint y: 126, distance: 15.2
click at [28, 135] on span "Secured Claims" at bounding box center [27, 137] width 28 height 5
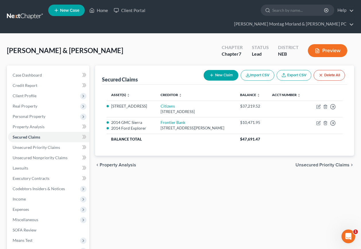
click at [303, 163] on span "Unsecured Priority Claims" at bounding box center [322, 165] width 54 height 5
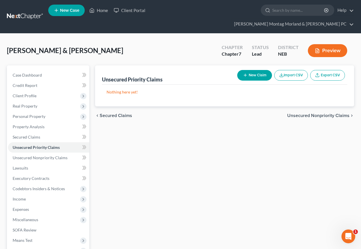
click at [303, 113] on span "Unsecured Nonpriority Claims" at bounding box center [318, 115] width 62 height 5
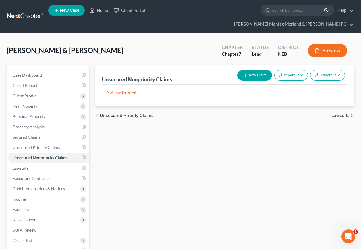
click at [247, 70] on button "New Claim" at bounding box center [254, 75] width 35 height 11
select select "2"
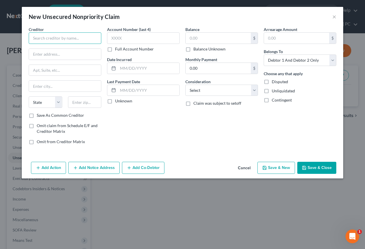
click at [84, 38] on input "text" at bounding box center [65, 37] width 73 height 11
type input "Bank of Valley"
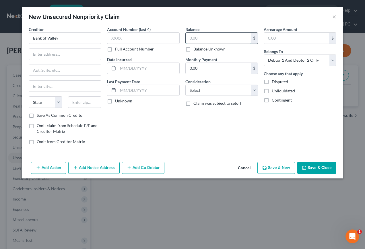
click at [199, 38] on input "text" at bounding box center [218, 38] width 65 height 11
type input "9,205.19"
drag, startPoint x: 271, startPoint y: 168, endPoint x: 0, endPoint y: 12, distance: 312.6
click at [271, 167] on button "Save & New" at bounding box center [276, 168] width 38 height 12
select select "2"
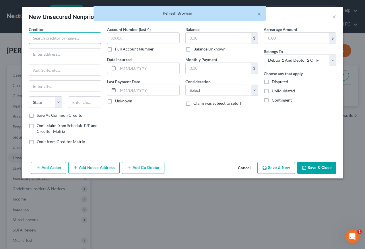
click at [40, 37] on input "text" at bounding box center [65, 37] width 73 height 11
type input "AAA Visa"
click at [210, 38] on input "text" at bounding box center [218, 38] width 65 height 11
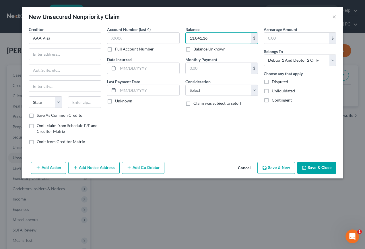
type input "11,841.16"
click at [270, 170] on button "Save & New" at bounding box center [276, 168] width 38 height 12
select select "2"
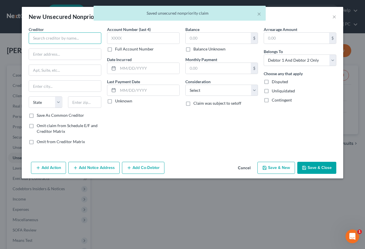
click at [65, 40] on input "text" at bounding box center [65, 37] width 73 height 11
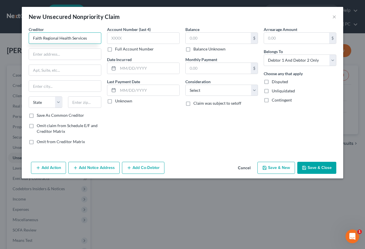
type input "Faith Regional Health Services"
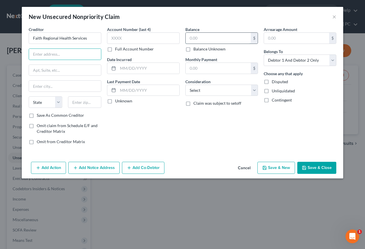
click at [202, 39] on input "text" at bounding box center [218, 38] width 65 height 11
type input "1,838.91"
click at [272, 168] on button "Save & New" at bounding box center [276, 168] width 38 height 12
select select "2"
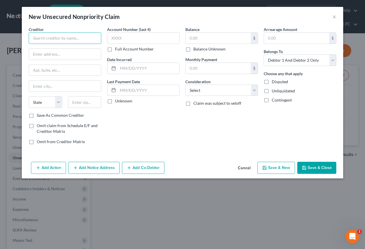
click at [83, 39] on input "text" at bounding box center [65, 37] width 73 height 11
type input "Faith Regional Health Services"
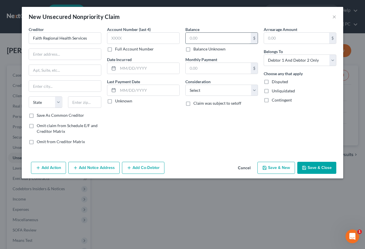
drag, startPoint x: 206, startPoint y: 39, endPoint x: 207, endPoint y: 35, distance: 4.2
click at [206, 38] on input "text" at bounding box center [218, 38] width 65 height 11
type input "537.00"
click at [275, 165] on button "Save & New" at bounding box center [276, 168] width 38 height 12
select select "2"
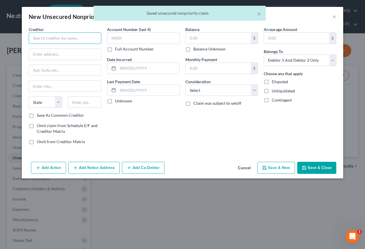
click at [67, 38] on input "text" at bounding box center [65, 37] width 73 height 11
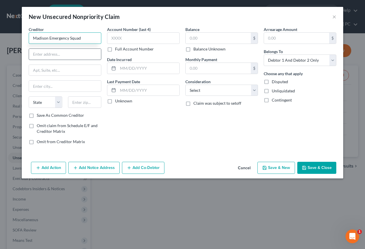
type input "Madison Emergency Squad"
click at [35, 53] on input "text" at bounding box center [65, 54] width 72 height 11
type input "c/o QMC-[GEOGRAPHIC_DATA]"
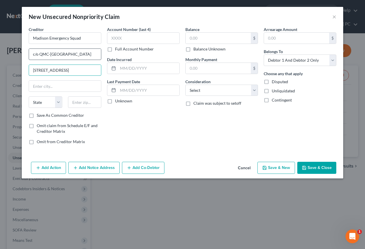
type input "[STREET_ADDRESS]"
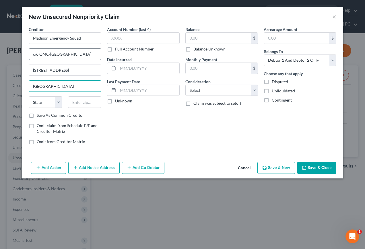
type input "[GEOGRAPHIC_DATA]"
select select "39"
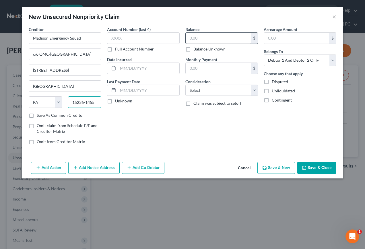
type input "15236-1455"
drag, startPoint x: 220, startPoint y: 39, endPoint x: 232, endPoint y: 39, distance: 11.2
click at [220, 39] on input "text" at bounding box center [218, 38] width 65 height 11
type input "225.34"
click at [273, 168] on button "Save & New" at bounding box center [276, 168] width 38 height 12
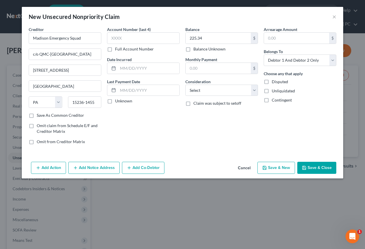
select select "2"
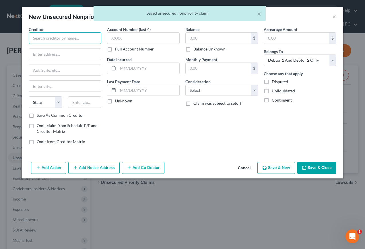
click at [63, 38] on input "text" at bounding box center [65, 37] width 73 height 11
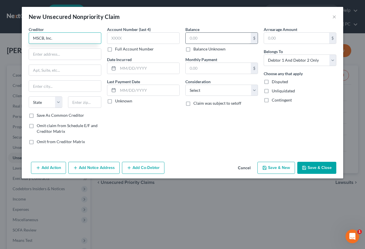
type input "MSCB, Inc."
click at [205, 37] on input "text" at bounding box center [218, 38] width 65 height 11
type input "197.10"
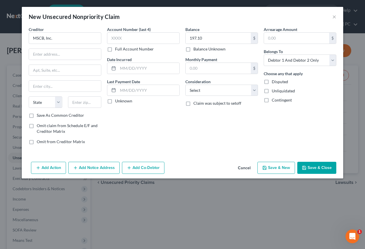
click at [282, 171] on button "Save & New" at bounding box center [276, 168] width 38 height 12
select select "2"
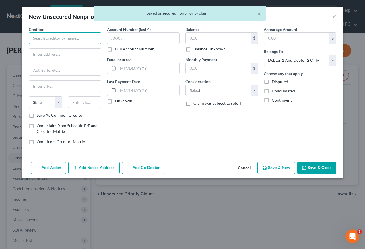
click at [66, 38] on input "text" at bounding box center [65, 37] width 73 height 11
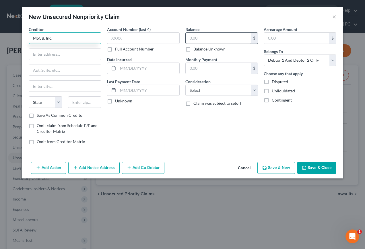
type input "MSCB, Inc."
click at [208, 35] on input "text" at bounding box center [218, 38] width 65 height 11
type input "169.50"
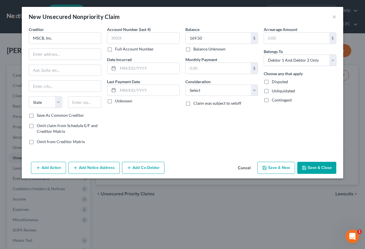
click at [282, 170] on button "Save & New" at bounding box center [276, 168] width 38 height 12
select select "2"
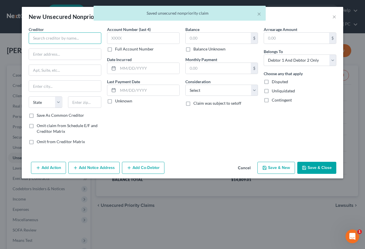
click at [58, 38] on input "text" at bounding box center [65, 37] width 73 height 11
type input "MSCB, Inc."
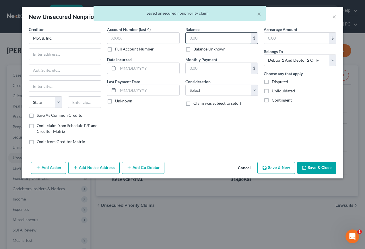
click at [206, 38] on input "text" at bounding box center [218, 38] width 65 height 11
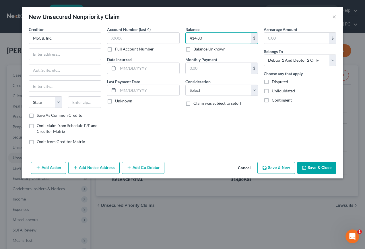
type input "414.80"
click at [281, 168] on button "Save & New" at bounding box center [276, 168] width 38 height 12
select select "2"
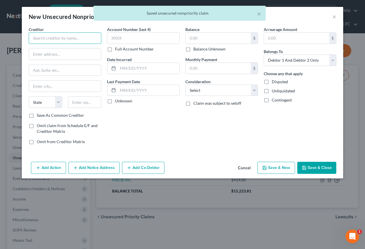
click at [84, 42] on input "text" at bounding box center [65, 37] width 73 height 11
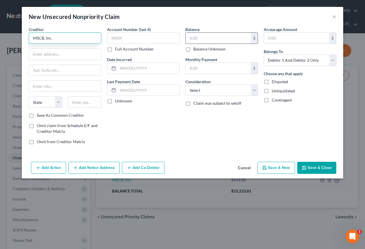
type input "MSCB, Inc."
click at [208, 38] on input "text" at bounding box center [218, 38] width 65 height 11
type input "421.29"
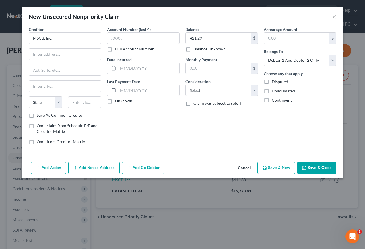
click at [282, 167] on button "Save & New" at bounding box center [276, 168] width 38 height 12
select select "2"
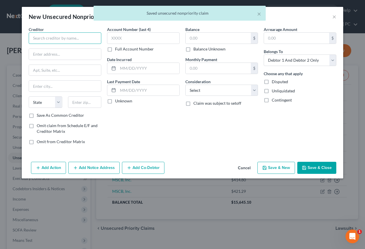
click at [61, 41] on input "text" at bounding box center [65, 37] width 73 height 11
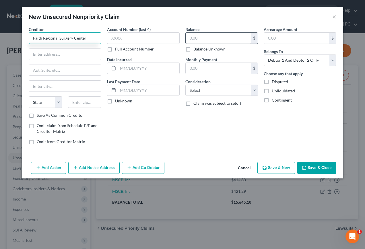
type input "Faith Regional Surgery Center"
click at [213, 38] on input "text" at bounding box center [218, 38] width 65 height 11
type input "420.20"
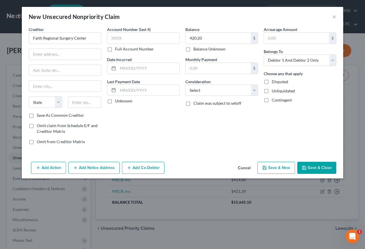
click at [275, 164] on button "Save & New" at bounding box center [276, 168] width 38 height 12
select select "2"
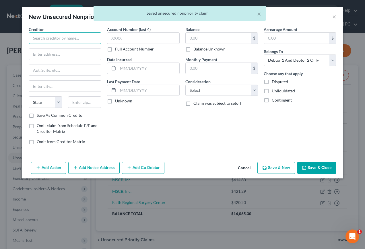
click at [71, 36] on input "text" at bounding box center [65, 37] width 73 height 11
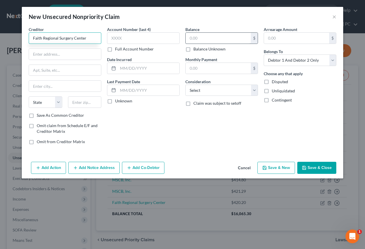
type input "Faith Regional Surgery Center"
click at [208, 39] on input "text" at bounding box center [218, 38] width 65 height 11
type input "161.80"
click at [315, 167] on button "Save & Close" at bounding box center [316, 168] width 39 height 12
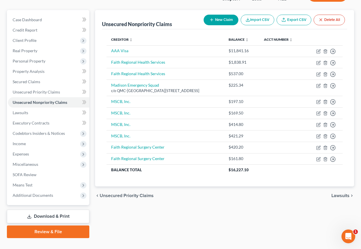
scroll to position [56, 0]
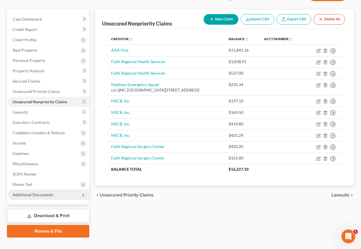
drag, startPoint x: 47, startPoint y: 202, endPoint x: 55, endPoint y: 180, distance: 24.2
click at [47, 209] on link "Download & Print" at bounding box center [48, 215] width 82 height 13
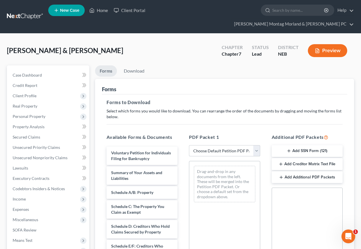
click at [204, 145] on select "Choose Default Petition PDF Packet Complete Bankruptcy Petition (all forms and …" at bounding box center [224, 150] width 71 height 11
select select "0"
click at [189, 145] on select "Choose Default Petition PDF Packet Complete Bankruptcy Petition (all forms and …" at bounding box center [224, 150] width 71 height 11
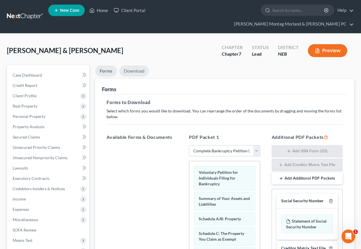
drag, startPoint x: 135, startPoint y: 61, endPoint x: 135, endPoint y: 109, distance: 47.9
click at [135, 65] on link "Download" at bounding box center [134, 70] width 30 height 11
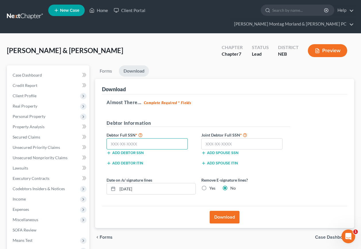
click at [144, 138] on input "text" at bounding box center [146, 143] width 81 height 11
type input "505-78-0189"
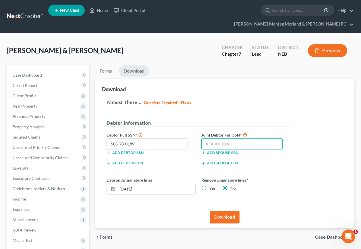
click at [258, 138] on input "text" at bounding box center [241, 143] width 81 height 11
type input "507-86-1704"
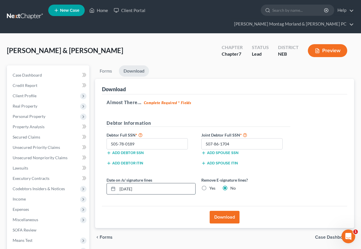
drag, startPoint x: 149, startPoint y: 179, endPoint x: 117, endPoint y: 177, distance: 32.2
click at [117, 183] on div "[DATE]" at bounding box center [150, 188] width 89 height 11
click at [209, 185] on label "Yes" at bounding box center [212, 188] width 6 height 6
click at [212, 185] on input "Yes" at bounding box center [214, 187] width 4 height 4
radio input "true"
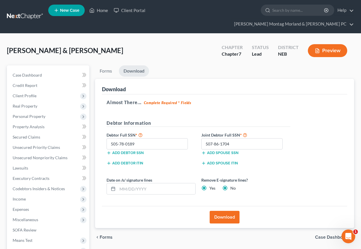
radio input "false"
click at [224, 211] on button "Download" at bounding box center [225, 217] width 30 height 13
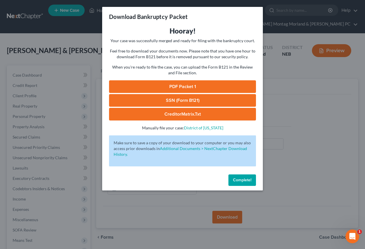
drag, startPoint x: 151, startPoint y: 87, endPoint x: 223, endPoint y: 129, distance: 83.3
click at [151, 87] on link "PDF Packet 1" at bounding box center [182, 86] width 147 height 13
click at [143, 86] on link "PDF Packet 1" at bounding box center [182, 86] width 147 height 13
click at [138, 99] on link "SSN (Form B121)" at bounding box center [182, 100] width 147 height 13
drag, startPoint x: 243, startPoint y: 183, endPoint x: 67, endPoint y: 131, distance: 183.2
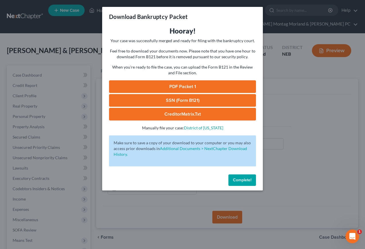
click at [242, 182] on button "Complete!" at bounding box center [242, 179] width 28 height 11
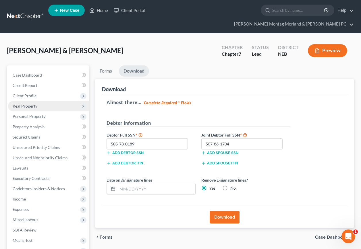
click at [19, 101] on span "Real Property" at bounding box center [48, 106] width 81 height 10
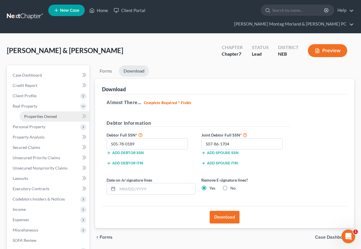
click at [36, 114] on span "Properties Owned" at bounding box center [40, 116] width 33 height 5
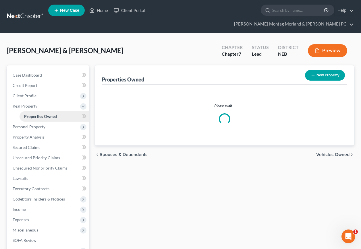
click at [36, 114] on span "Properties Owned" at bounding box center [40, 116] width 33 height 5
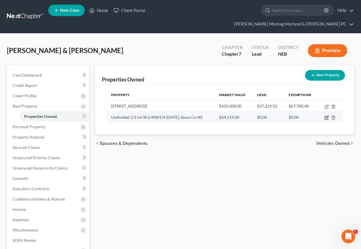
click at [326, 115] on icon "button" at bounding box center [326, 117] width 5 height 5
select select "30"
select select "3"
select select "1"
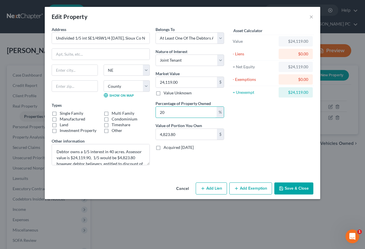
drag, startPoint x: 170, startPoint y: 114, endPoint x: 155, endPoint y: 114, distance: 15.2
click at [155, 114] on div "Belongs To * Select Debtor 1 Only Debtor 2 Only Debtor 1 And Debtor 2 Only At L…" at bounding box center [190, 98] width 74 height 144
click at [170, 135] on input "text" at bounding box center [186, 134] width 61 height 11
type input "0.01"
type input "3"
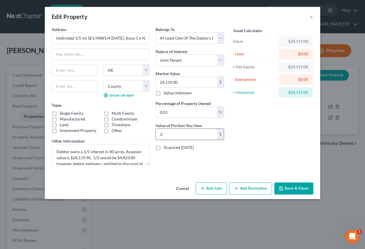
type input "0.12"
type input "30"
type input "1.24"
type input "300"
click at [294, 188] on button "Save & Close" at bounding box center [293, 189] width 39 height 12
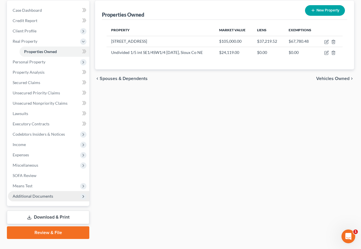
scroll to position [66, 0]
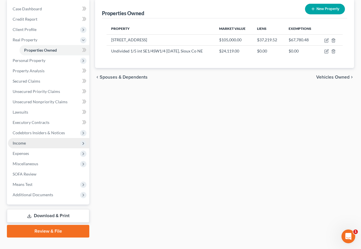
drag, startPoint x: 42, startPoint y: 205, endPoint x: 24, endPoint y: 131, distance: 76.7
click at [43, 209] on link "Download & Print" at bounding box center [48, 215] width 82 height 13
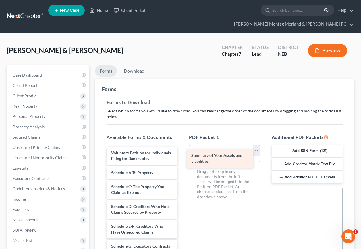
drag, startPoint x: 126, startPoint y: 171, endPoint x: 209, endPoint y: 159, distance: 83.6
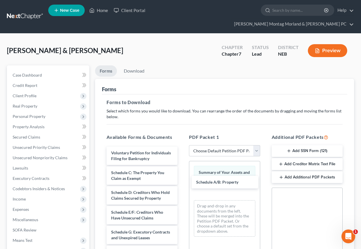
drag, startPoint x: 128, startPoint y: 168, endPoint x: 114, endPoint y: 127, distance: 43.5
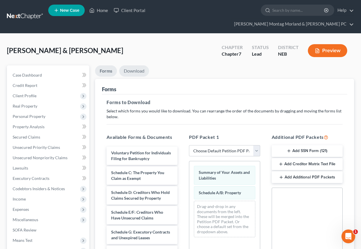
click at [137, 65] on link "Download" at bounding box center [134, 70] width 30 height 11
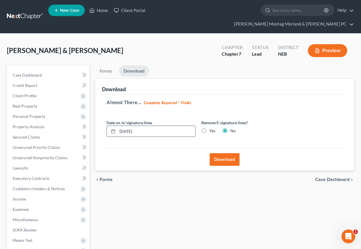
drag, startPoint x: 142, startPoint y: 120, endPoint x: 111, endPoint y: 120, distance: 30.7
click at [111, 126] on div "[DATE]" at bounding box center [150, 131] width 89 height 11
click at [209, 128] on label "Yes" at bounding box center [212, 131] width 6 height 6
click at [212, 128] on input "Yes" at bounding box center [214, 130] width 4 height 4
click at [223, 153] on button "Download" at bounding box center [225, 159] width 30 height 13
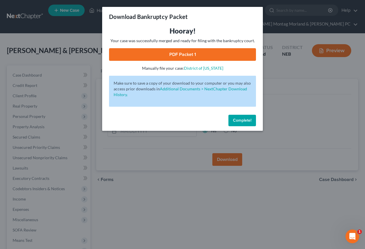
click at [167, 57] on link "PDF Packet 1" at bounding box center [182, 54] width 147 height 13
click at [248, 123] on button "Complete!" at bounding box center [242, 120] width 28 height 11
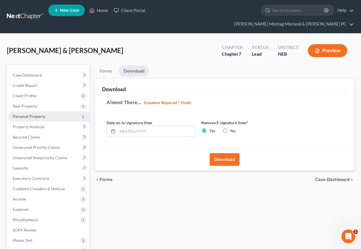
click at [32, 114] on span "Personal Property" at bounding box center [29, 116] width 33 height 5
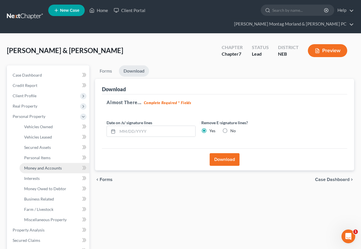
click at [49, 166] on span "Money and Accounts" at bounding box center [43, 168] width 38 height 5
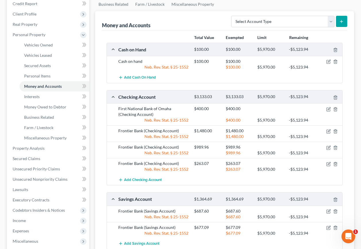
scroll to position [86, 0]
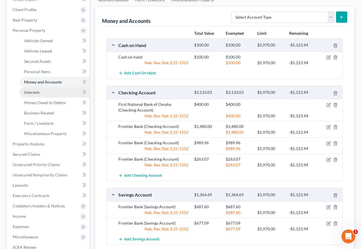
click at [26, 90] on span "Interests" at bounding box center [31, 92] width 15 height 5
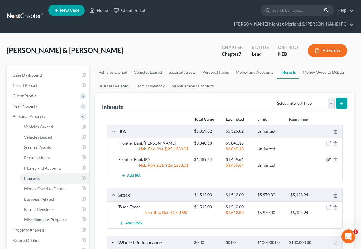
click at [329, 158] on icon "button" at bounding box center [328, 160] width 5 height 5
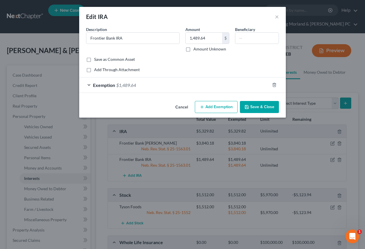
drag, startPoint x: 251, startPoint y: 105, endPoint x: 261, endPoint y: 128, distance: 24.4
click at [251, 105] on button "Save & Close" at bounding box center [259, 107] width 39 height 12
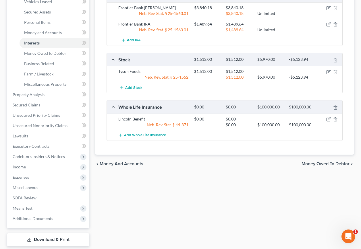
scroll to position [159, 0]
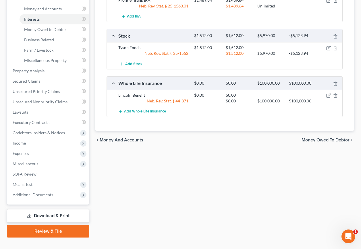
click at [56, 209] on link "Download & Print" at bounding box center [48, 215] width 82 height 13
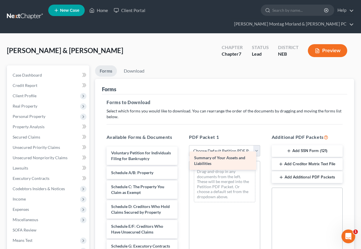
drag, startPoint x: 124, startPoint y: 172, endPoint x: 207, endPoint y: 162, distance: 83.5
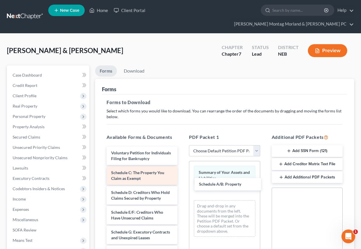
drag, startPoint x: 142, startPoint y: 169, endPoint x: 153, endPoint y: 173, distance: 11.6
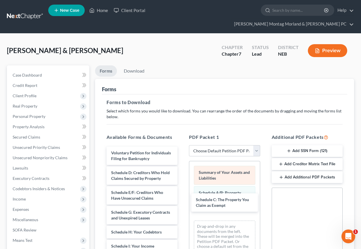
drag, startPoint x: 149, startPoint y: 169, endPoint x: 207, endPoint y: 171, distance: 58.3
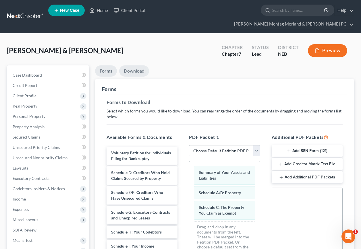
click at [136, 65] on link "Download" at bounding box center [134, 70] width 30 height 11
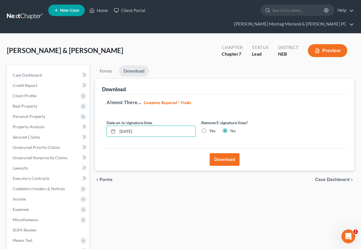
drag, startPoint x: 126, startPoint y: 121, endPoint x: 92, endPoint y: 121, distance: 34.2
click at [92, 121] on div "Petition Navigation Case Dashboard Payments Invoices Payments Payments Credit R…" at bounding box center [180, 179] width 353 height 228
click at [228, 153] on button "Download" at bounding box center [225, 159] width 30 height 13
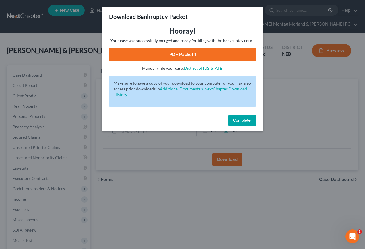
click at [215, 56] on link "PDF Packet 1" at bounding box center [182, 54] width 147 height 13
drag, startPoint x: 241, startPoint y: 121, endPoint x: 151, endPoint y: 124, distance: 89.6
click at [240, 121] on span "Complete!" at bounding box center [242, 120] width 18 height 5
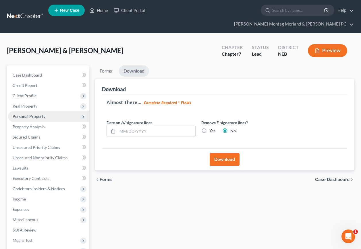
click at [25, 114] on span "Personal Property" at bounding box center [29, 116] width 33 height 5
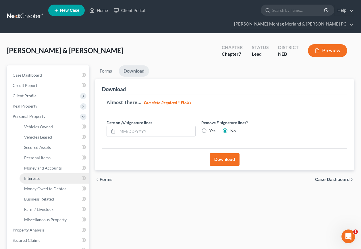
click at [34, 176] on span "Interests" at bounding box center [31, 178] width 15 height 5
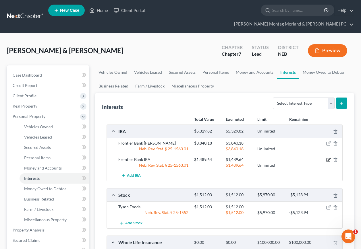
drag, startPoint x: 327, startPoint y: 150, endPoint x: 293, endPoint y: 144, distance: 34.3
click at [327, 158] on icon "button" at bounding box center [328, 160] width 5 height 5
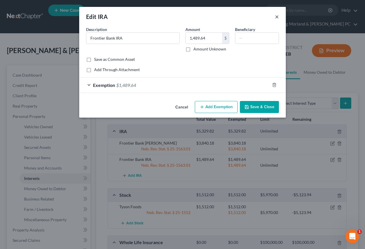
drag, startPoint x: 278, startPoint y: 17, endPoint x: 265, endPoint y: 100, distance: 84.2
click at [278, 17] on button "×" at bounding box center [277, 16] width 4 height 7
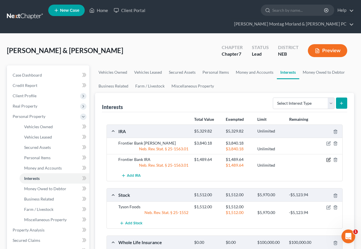
click at [329, 158] on icon "button" at bounding box center [328, 160] width 5 height 5
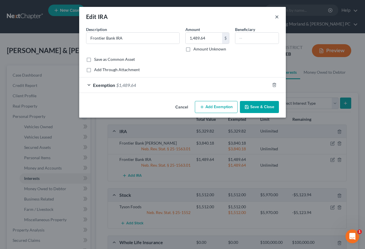
drag, startPoint x: 276, startPoint y: 14, endPoint x: 282, endPoint y: 89, distance: 74.9
click at [276, 15] on button "×" at bounding box center [277, 16] width 4 height 7
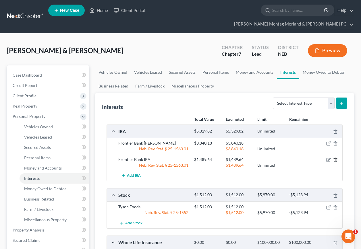
click at [336, 158] on icon "button" at bounding box center [335, 160] width 5 height 5
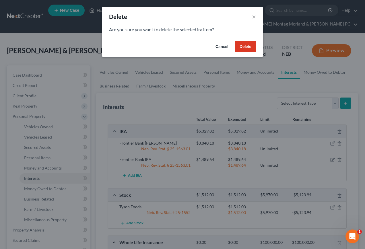
click at [246, 49] on button "Delete" at bounding box center [245, 46] width 21 height 11
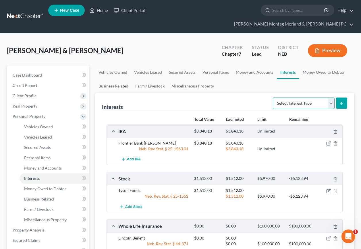
drag, startPoint x: 330, startPoint y: 93, endPoint x: 322, endPoint y: 94, distance: 8.4
click at [330, 98] on select "Select Interest Type 401K Annuity Bond Education IRA Government Bond Government…" at bounding box center [304, 103] width 62 height 11
click at [273, 98] on select "Select Interest Type 401K Annuity Bond Education IRA Government Bond Government…" at bounding box center [304, 103] width 62 height 11
click at [343, 101] on icon "submit" at bounding box center [341, 103] width 5 height 5
click at [342, 101] on icon "submit" at bounding box center [341, 103] width 5 height 5
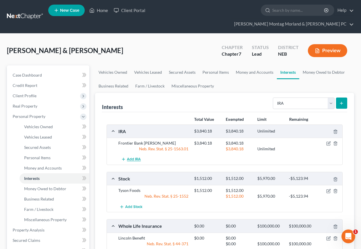
click at [131, 157] on span "Add IRA" at bounding box center [134, 159] width 14 height 5
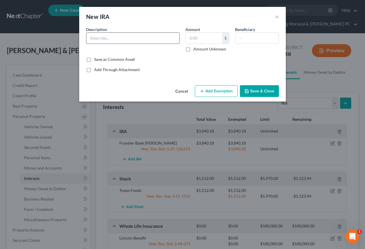
click at [123, 37] on input "text" at bounding box center [132, 38] width 93 height 11
click at [219, 93] on button "Add Exemption" at bounding box center [216, 91] width 43 height 12
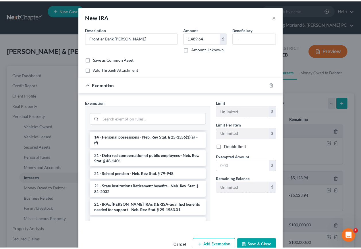
scroll to position [316, 0]
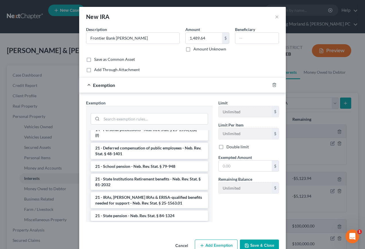
drag, startPoint x: 102, startPoint y: 197, endPoint x: 170, endPoint y: 185, distance: 69.3
click at [102, 197] on li "21 - IRAs, [PERSON_NAME] IRAs & ERISA-qualified benefits needed for support - N…" at bounding box center [149, 200] width 117 height 16
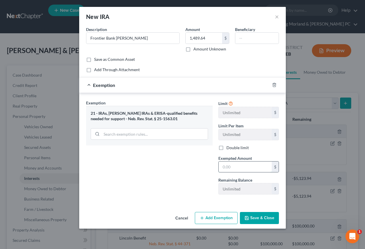
click at [241, 168] on input "text" at bounding box center [245, 167] width 53 height 11
click at [266, 218] on button "Save & Close" at bounding box center [259, 218] width 39 height 12
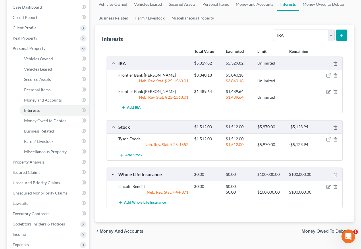
scroll to position [86, 0]
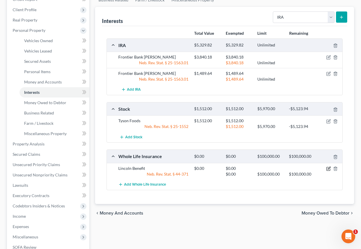
click at [330, 167] on icon "button" at bounding box center [327, 168] width 3 height 3
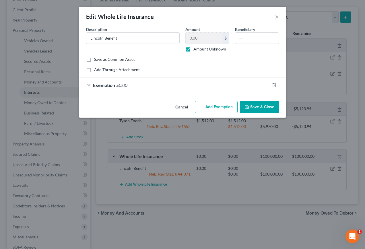
click at [264, 114] on div "Cancel Add Exemption Save & Close" at bounding box center [182, 108] width 207 height 19
click at [268, 105] on button "Save & Close" at bounding box center [259, 107] width 39 height 12
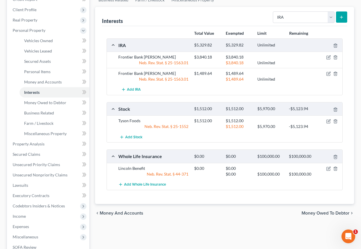
scroll to position [159, 0]
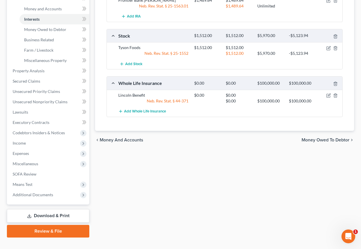
drag, startPoint x: 310, startPoint y: 130, endPoint x: 233, endPoint y: 134, distance: 76.4
click at [310, 138] on span "Money Owed to Debtor" at bounding box center [325, 140] width 48 height 5
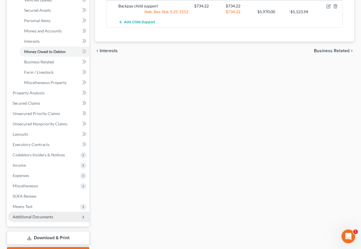
scroll to position [159, 0]
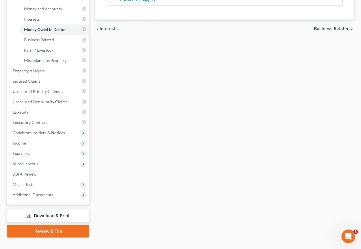
drag, startPoint x: 45, startPoint y: 206, endPoint x: 35, endPoint y: 194, distance: 15.9
click at [45, 209] on link "Download & Print" at bounding box center [48, 215] width 82 height 13
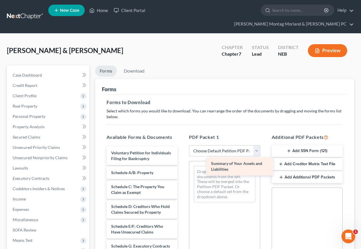
drag, startPoint x: 137, startPoint y: 167, endPoint x: 236, endPoint y: 162, distance: 100.0
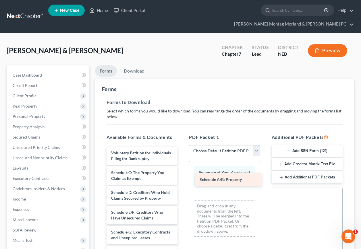
drag, startPoint x: 150, startPoint y: 169, endPoint x: 238, endPoint y: 180, distance: 89.1
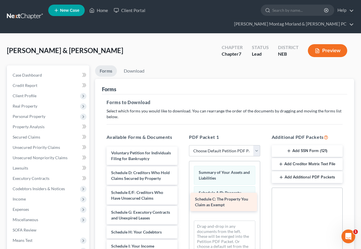
drag, startPoint x: 157, startPoint y: 168, endPoint x: 241, endPoint y: 199, distance: 89.4
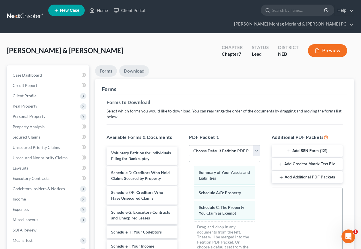
drag, startPoint x: 133, startPoint y: 62, endPoint x: 141, endPoint y: 94, distance: 33.3
click at [133, 65] on link "Download" at bounding box center [134, 70] width 30 height 11
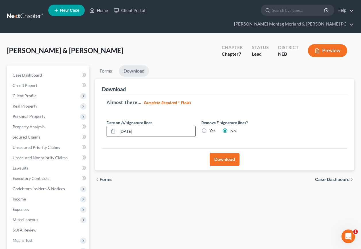
drag, startPoint x: 146, startPoint y: 123, endPoint x: 109, endPoint y: 119, distance: 37.6
click at [109, 126] on div "[DATE]" at bounding box center [150, 131] width 89 height 11
click at [209, 128] on label "Yes" at bounding box center [212, 131] width 6 height 6
click at [212, 128] on input "Yes" at bounding box center [214, 130] width 4 height 4
click at [226, 153] on button "Download" at bounding box center [225, 159] width 30 height 13
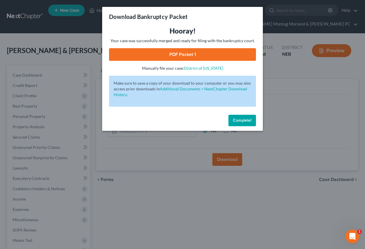
click at [193, 57] on link "PDF Packet 1" at bounding box center [182, 54] width 147 height 13
drag, startPoint x: 243, startPoint y: 118, endPoint x: 288, endPoint y: 162, distance: 62.5
click at [245, 120] on span "Complete!" at bounding box center [242, 120] width 18 height 5
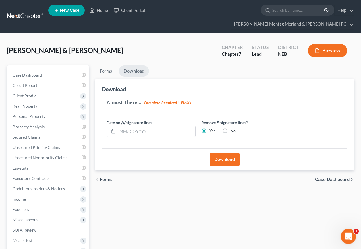
drag, startPoint x: 345, startPoint y: 234, endPoint x: 682, endPoint y: 454, distance: 402.6
click at [345, 234] on icon "Open Intercom Messenger" at bounding box center [347, 235] width 9 height 9
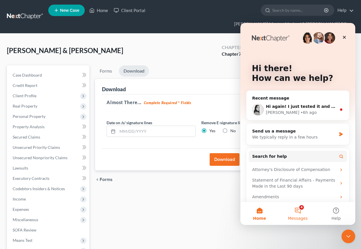
click at [297, 209] on button "4 Messages" at bounding box center [297, 213] width 38 height 23
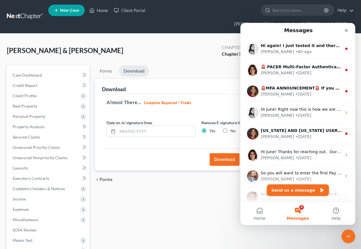
click at [293, 192] on button "Send us a message" at bounding box center [298, 190] width 62 height 11
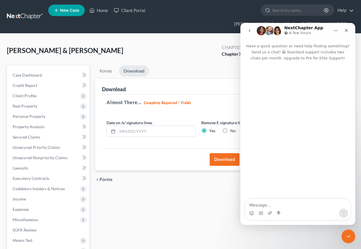
click at [291, 208] on textarea "Message…" at bounding box center [297, 204] width 105 height 10
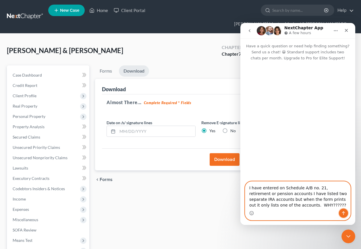
click at [343, 212] on icon "Send a message…" at bounding box center [343, 213] width 5 height 5
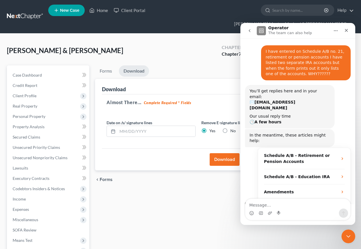
scroll to position [27, 0]
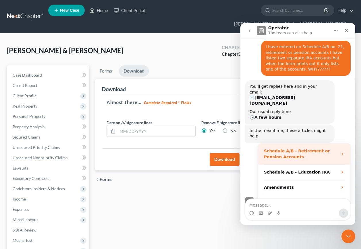
click at [284, 149] on strong "Schedule A/B - Retirement or Pension Accounts" at bounding box center [297, 154] width 66 height 11
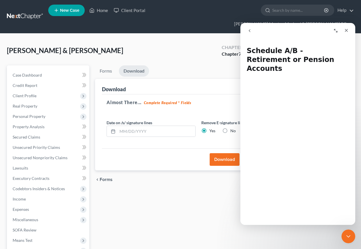
scroll to position [0, 0]
click at [346, 30] on icon "Close" at bounding box center [346, 30] width 5 height 5
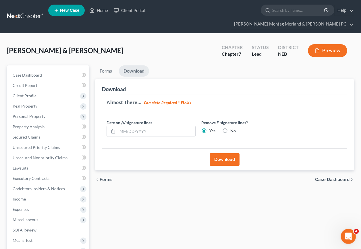
click at [347, 234] on icon "Open Intercom Messenger" at bounding box center [347, 235] width 9 height 9
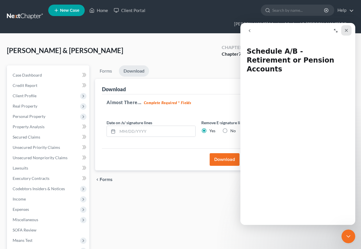
click at [347, 31] on icon "Close" at bounding box center [346, 30] width 5 height 5
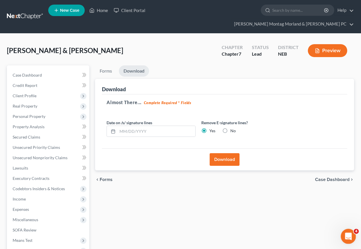
click at [346, 234] on icon "Open Intercom Messenger" at bounding box center [347, 235] width 9 height 9
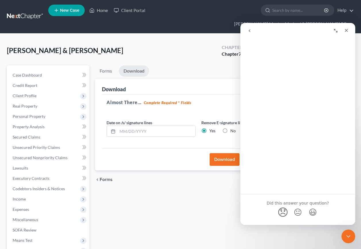
scroll to position [74, 0]
click at [282, 202] on span "😞" at bounding box center [282, 209] width 11 height 15
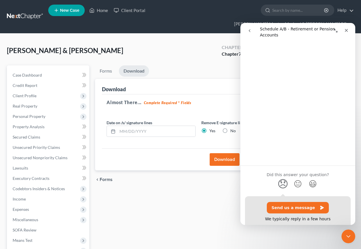
scroll to position [113, 0]
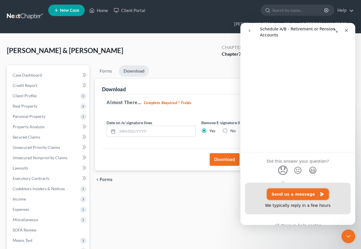
click at [289, 189] on button "Send us a message" at bounding box center [298, 194] width 62 height 11
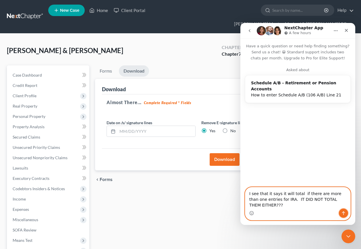
click at [344, 214] on icon "Send a message…" at bounding box center [343, 213] width 5 height 5
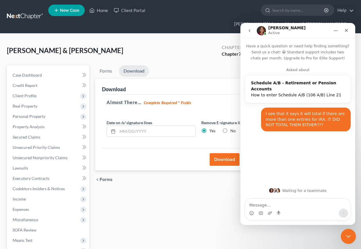
click at [348, 237] on icon "Close Intercom Messenger" at bounding box center [347, 235] width 7 height 7
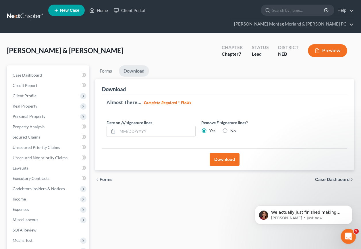
scroll to position [0, 0]
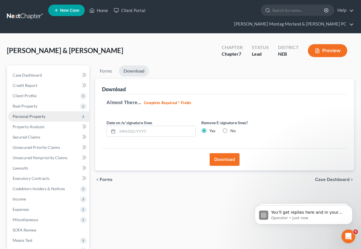
click at [19, 114] on span "Personal Property" at bounding box center [29, 116] width 33 height 5
click at [29, 114] on span "Personal Property" at bounding box center [29, 116] width 33 height 5
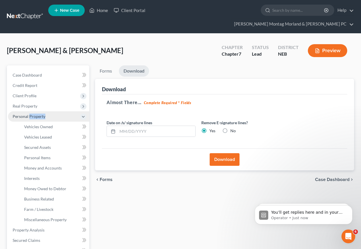
click at [29, 114] on span "Personal Property" at bounding box center [29, 116] width 33 height 5
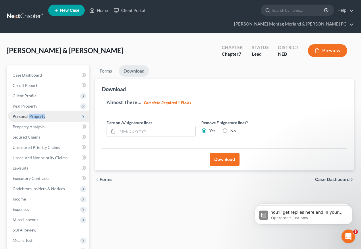
drag, startPoint x: 30, startPoint y: 111, endPoint x: 33, endPoint y: 109, distance: 3.7
click at [33, 111] on span "Personal Property" at bounding box center [48, 116] width 81 height 10
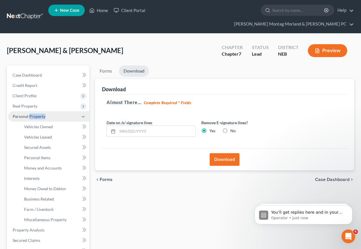
click at [33, 111] on span "Personal Property" at bounding box center [48, 116] width 81 height 10
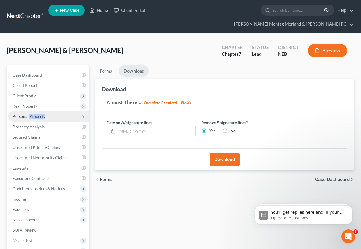
click at [34, 114] on span "Personal Property" at bounding box center [29, 116] width 33 height 5
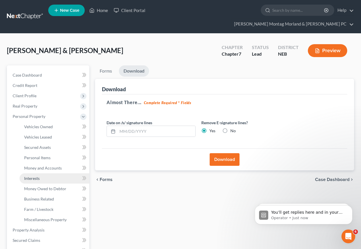
click at [30, 176] on span "Interests" at bounding box center [31, 178] width 15 height 5
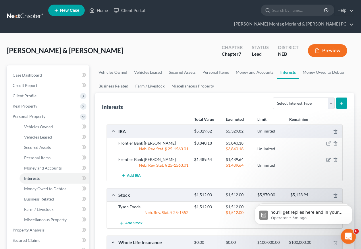
click at [347, 235] on icon "Open Intercom Messenger" at bounding box center [347, 235] width 4 height 5
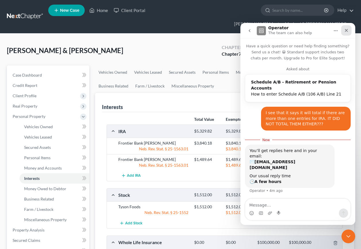
click at [345, 29] on icon "Close" at bounding box center [346, 30] width 3 height 3
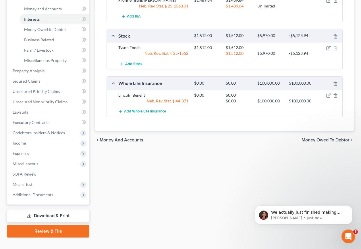
drag, startPoint x: 42, startPoint y: 205, endPoint x: 46, endPoint y: 200, distance: 6.5
click at [42, 209] on link "Download & Print" at bounding box center [48, 215] width 82 height 13
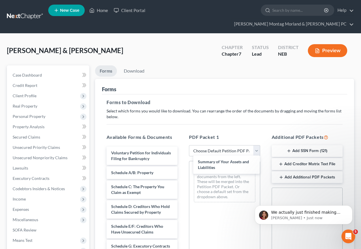
drag, startPoint x: 121, startPoint y: 167, endPoint x: 205, endPoint y: 161, distance: 84.9
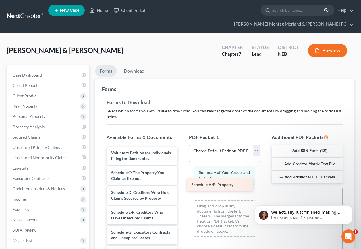
drag, startPoint x: 141, startPoint y: 168, endPoint x: 222, endPoint y: 184, distance: 81.7
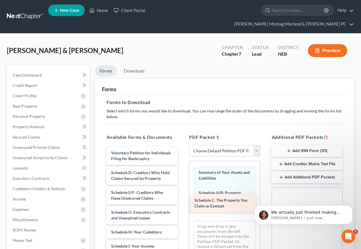
drag, startPoint x: 153, startPoint y: 170, endPoint x: 236, endPoint y: 202, distance: 89.2
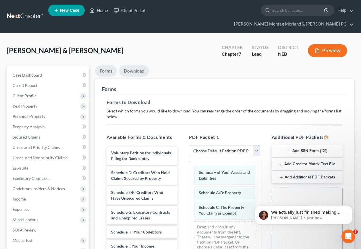
click at [133, 65] on link "Download" at bounding box center [134, 70] width 30 height 11
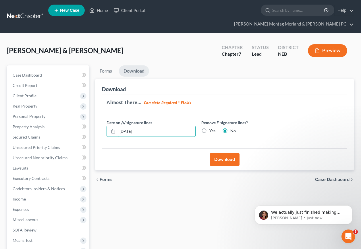
drag, startPoint x: 152, startPoint y: 123, endPoint x: 92, endPoint y: 122, distance: 59.1
click at [92, 122] on div "Forms Download Forms Forms to Download Select which forms you would like to dow…" at bounding box center [224, 179] width 265 height 228
click at [209, 128] on label "Yes" at bounding box center [212, 131] width 6 height 6
click at [212, 128] on input "Yes" at bounding box center [214, 130] width 4 height 4
radio input "true"
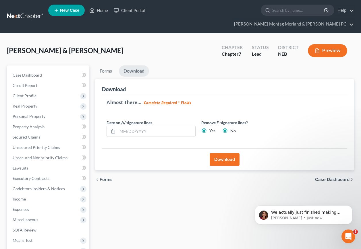
radio input "false"
click at [224, 153] on button "Download" at bounding box center [225, 159] width 30 height 13
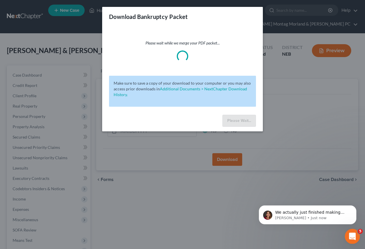
click at [353, 234] on icon "Open Intercom Messenger" at bounding box center [351, 235] width 9 height 9
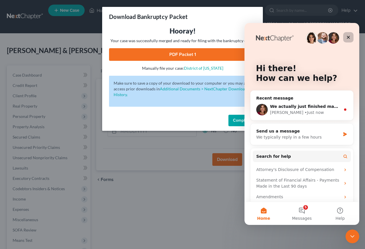
click at [351, 39] on div "Close" at bounding box center [348, 37] width 10 height 10
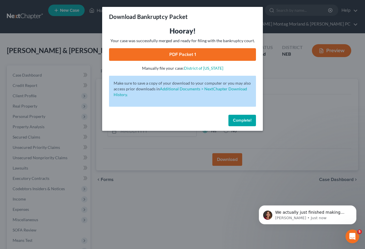
click at [179, 53] on link "PDF Packet 1" at bounding box center [182, 54] width 147 height 13
drag, startPoint x: 239, startPoint y: 119, endPoint x: 225, endPoint y: 118, distance: 14.1
click at [239, 119] on span "Complete!" at bounding box center [242, 120] width 18 height 5
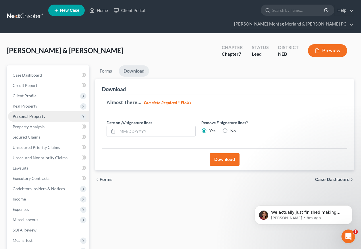
click at [26, 114] on span "Personal Property" at bounding box center [29, 116] width 33 height 5
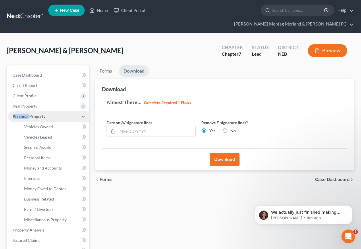
click at [26, 114] on span "Personal Property" at bounding box center [29, 116] width 33 height 5
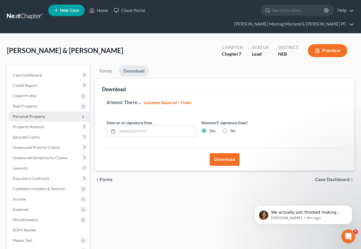
click at [37, 114] on span "Personal Property" at bounding box center [29, 116] width 33 height 5
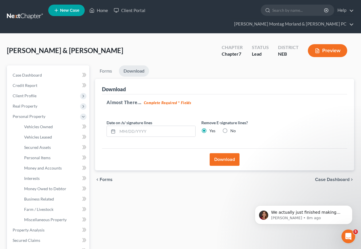
click at [331, 177] on span "Case Dashboard" at bounding box center [332, 179] width 34 height 5
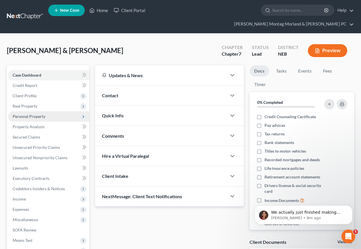
click at [24, 114] on span "Personal Property" at bounding box center [29, 116] width 33 height 5
drag, startPoint x: 24, startPoint y: 105, endPoint x: 28, endPoint y: 107, distance: 5.0
click at [28, 114] on span "Personal Property" at bounding box center [29, 116] width 33 height 5
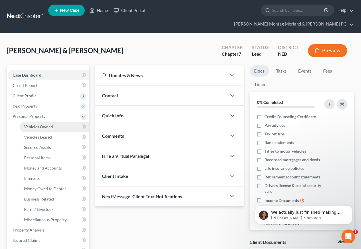
click at [45, 124] on span "Vehicles Owned" at bounding box center [38, 126] width 29 height 5
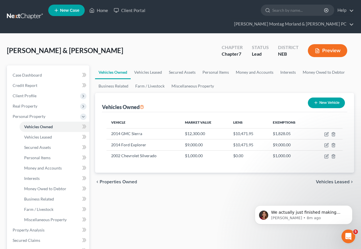
click at [321, 180] on span "Vehicles Leased" at bounding box center [333, 182] width 34 height 5
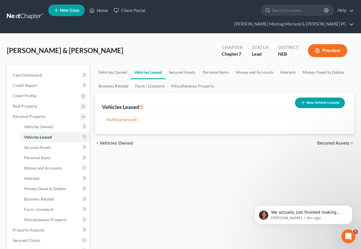
click at [331, 141] on span "Secured Assets" at bounding box center [333, 143] width 32 height 5
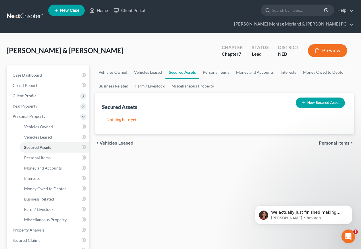
click at [333, 141] on span "Personal Items" at bounding box center [334, 143] width 31 height 5
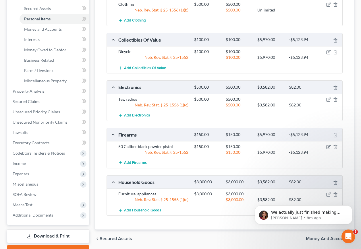
scroll to position [159, 0]
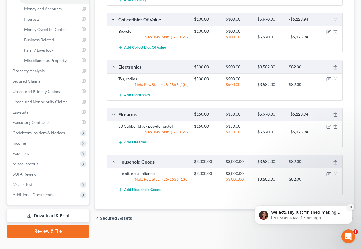
click at [351, 206] on icon "Dismiss notification" at bounding box center [350, 206] width 3 height 3
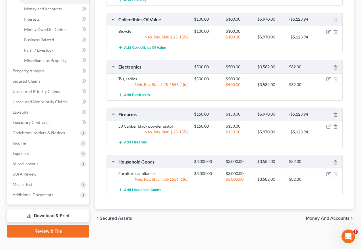
click at [336, 216] on span "Money and Accounts" at bounding box center [328, 218] width 44 height 5
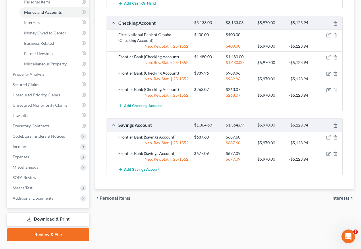
scroll to position [159, 0]
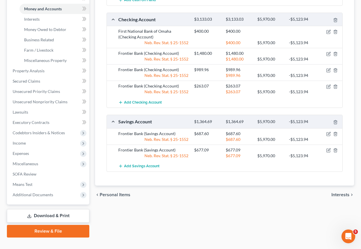
drag, startPoint x: 343, startPoint y: 186, endPoint x: 340, endPoint y: 185, distance: 3.0
click at [343, 193] on span "Interests" at bounding box center [340, 195] width 18 height 5
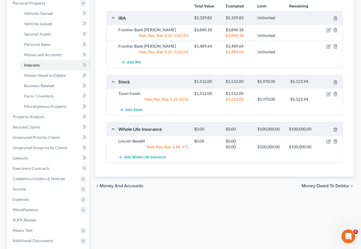
scroll to position [115, 0]
